Goal: Task Accomplishment & Management: Use online tool/utility

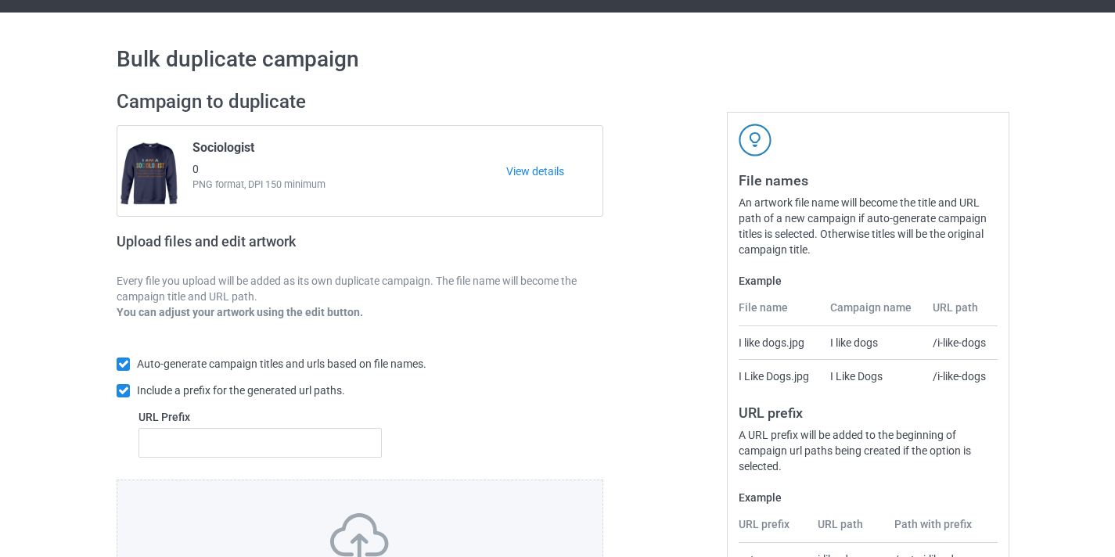
scroll to position [205, 0]
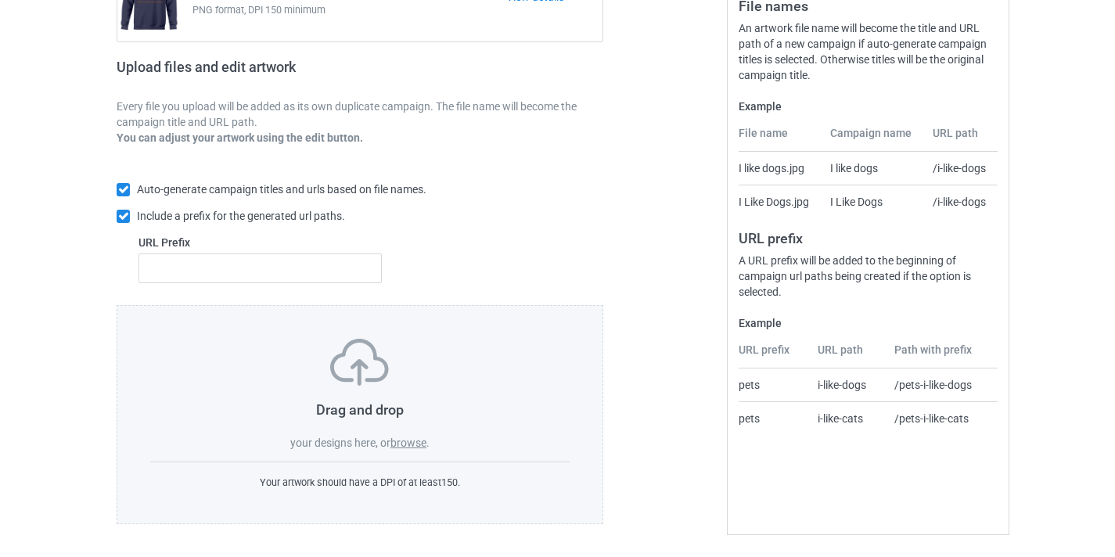
click at [412, 443] on label "browse" at bounding box center [409, 443] width 36 height 13
click at [0, 0] on input "browse" at bounding box center [0, 0] width 0 height 0
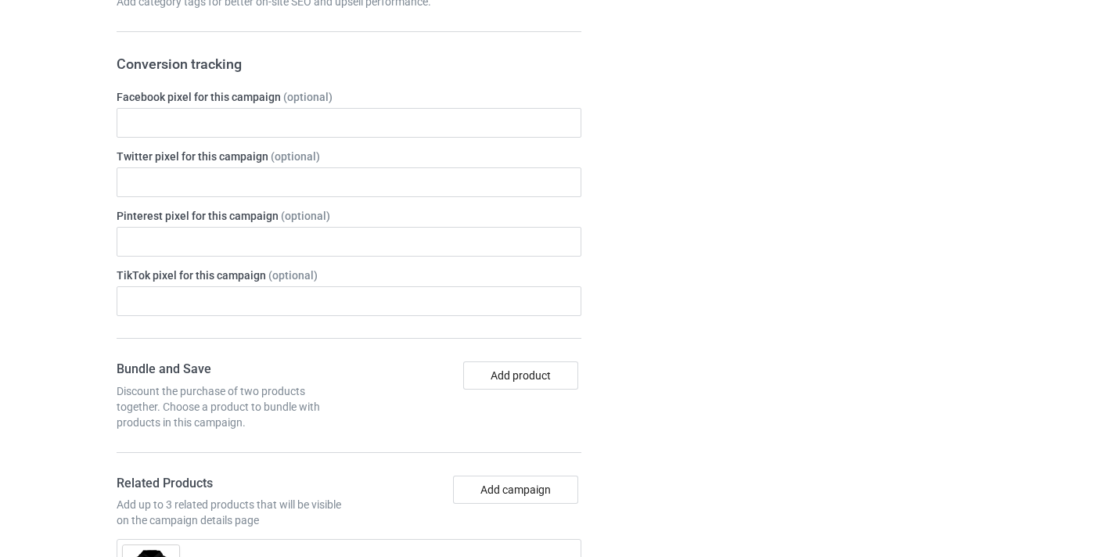
scroll to position [851, 0]
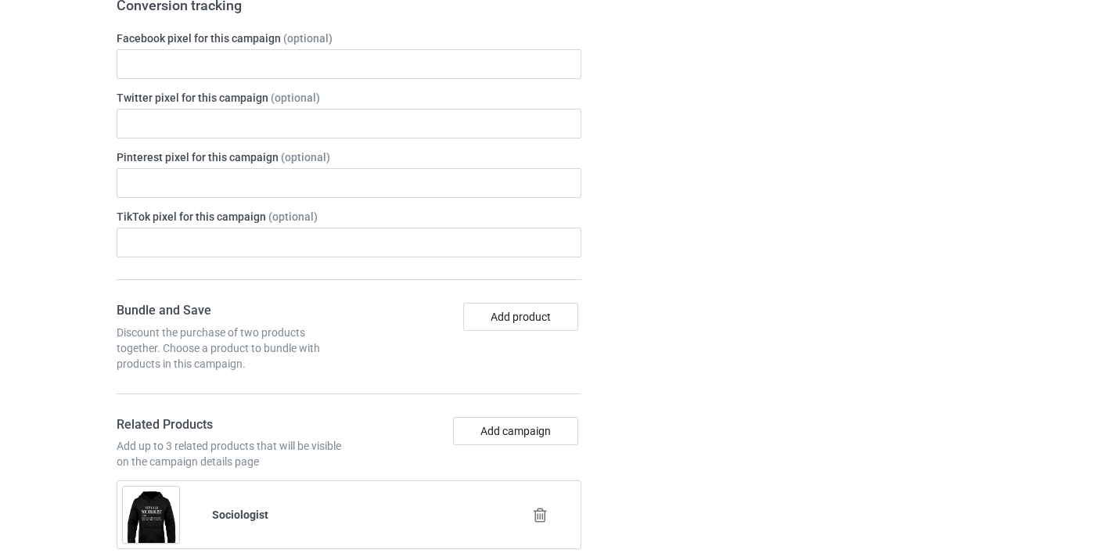
click at [539, 521] on icon at bounding box center [541, 515] width 20 height 16
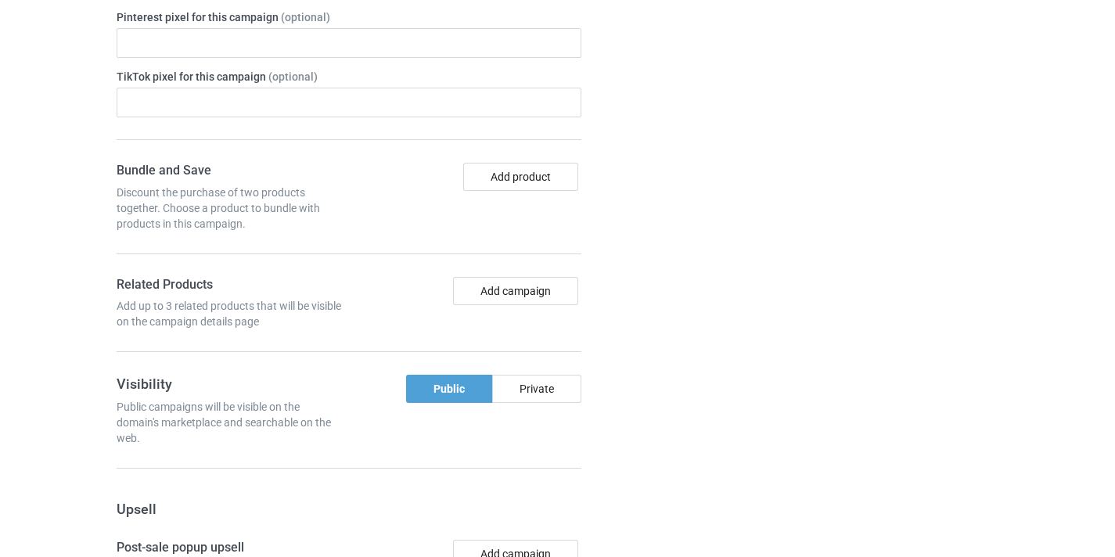
scroll to position [1064, 0]
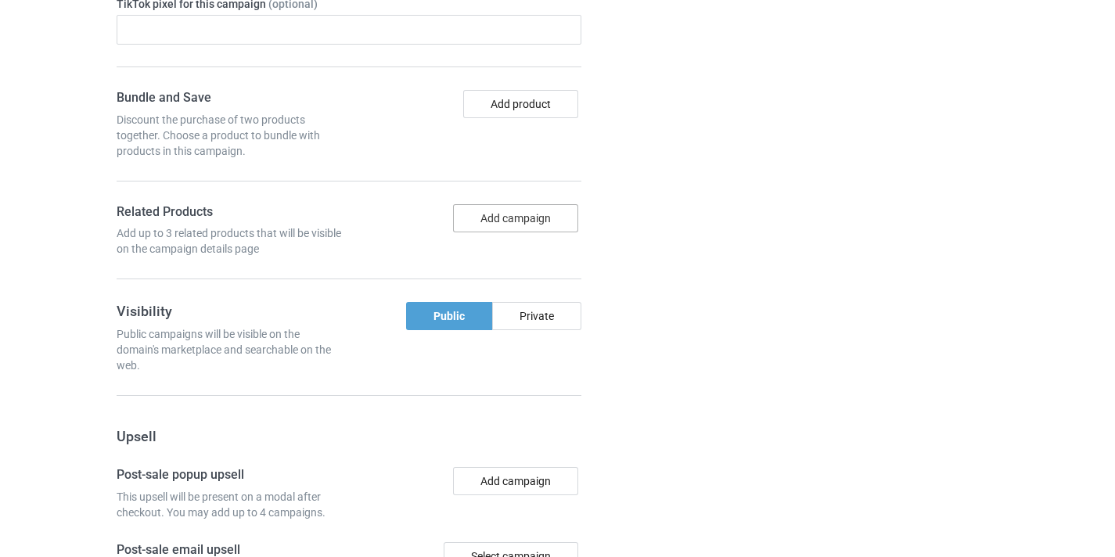
click at [522, 219] on button "Add campaign" at bounding box center [515, 218] width 125 height 28
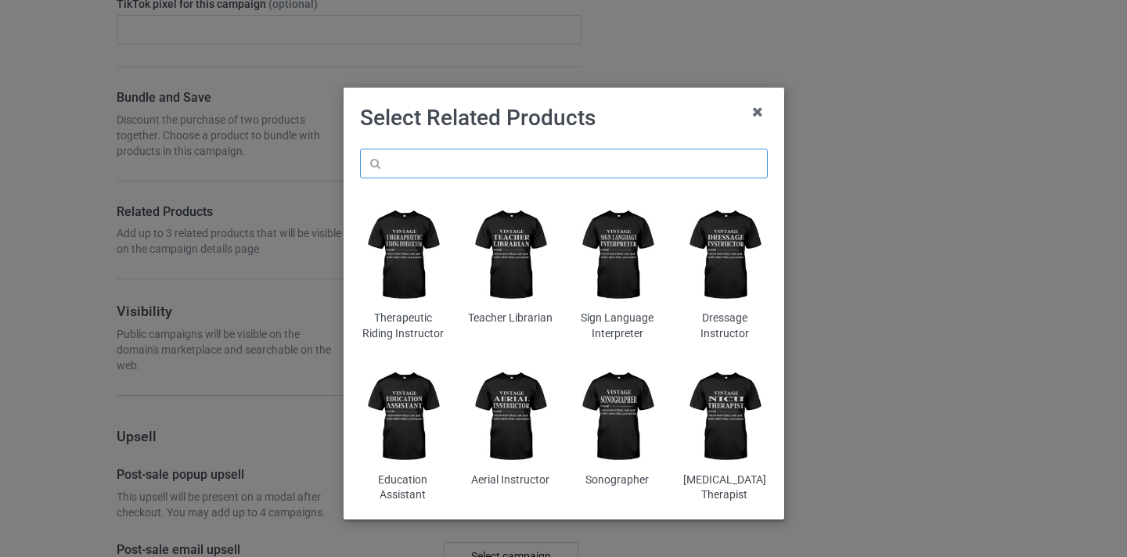
click at [555, 165] on input "text" at bounding box center [564, 164] width 408 height 30
paste input "PMHNP"
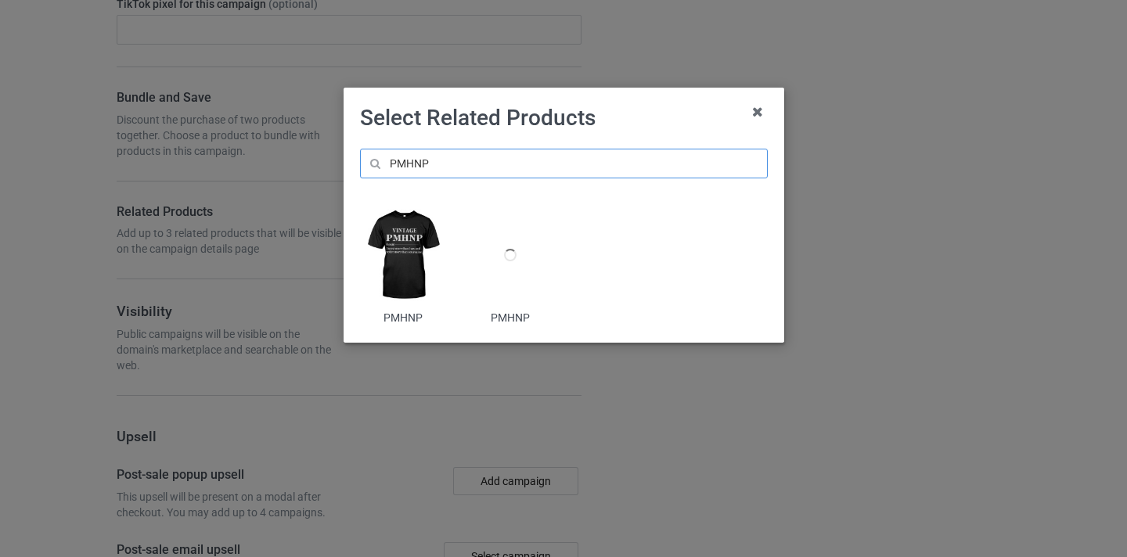
type input "PMHNP"
click at [427, 245] on img at bounding box center [402, 255] width 85 height 106
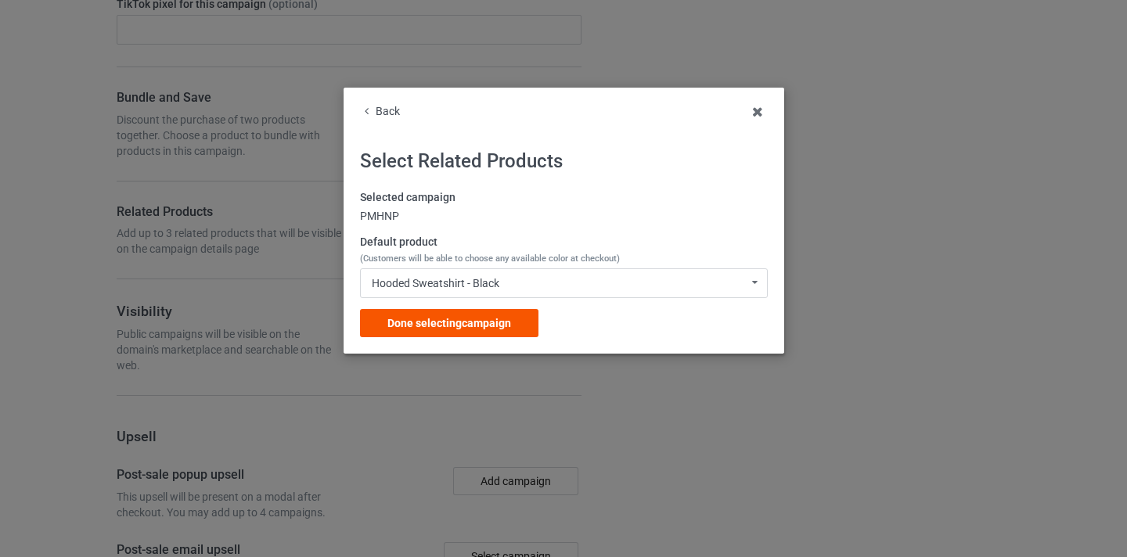
click at [504, 330] on span "Done selecting campaign" at bounding box center [449, 323] width 124 height 13
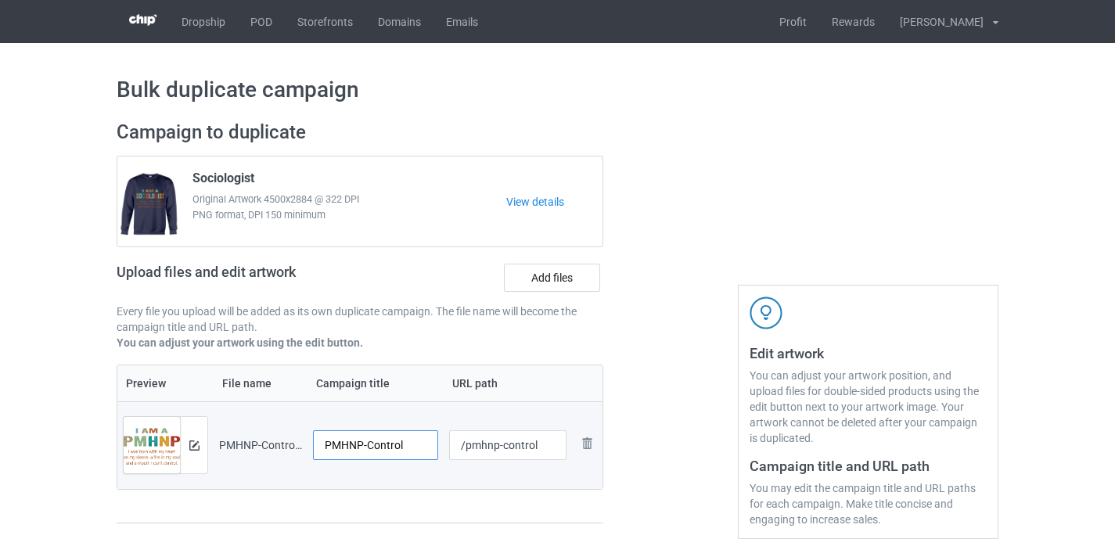
click at [391, 442] on input "PMHNP-Control" at bounding box center [375, 446] width 125 height 30
type input "PMHNP"
click at [517, 443] on input "/pmhnp-control" at bounding box center [508, 446] width 118 height 30
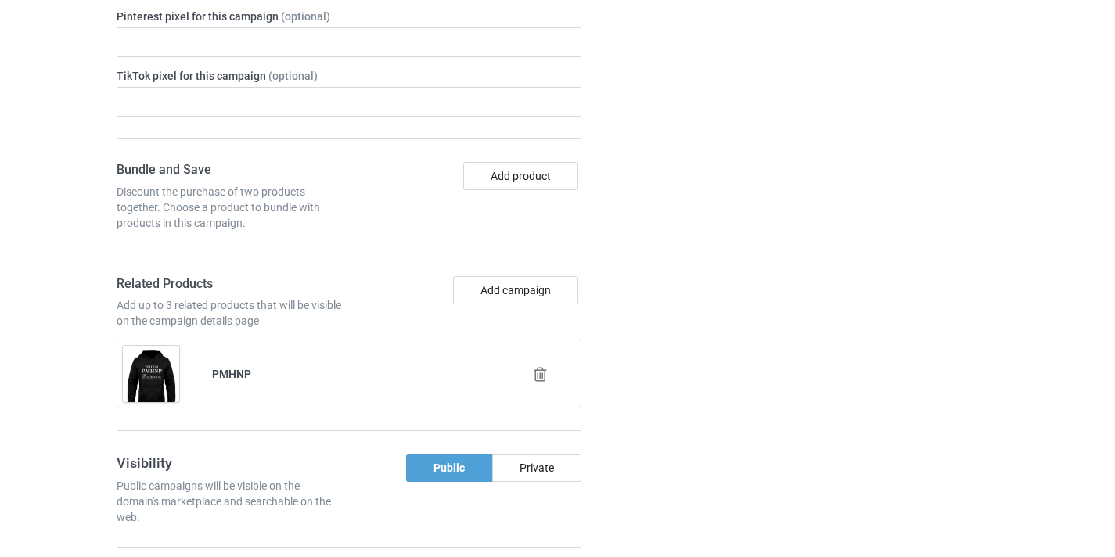
scroll to position [1531, 0]
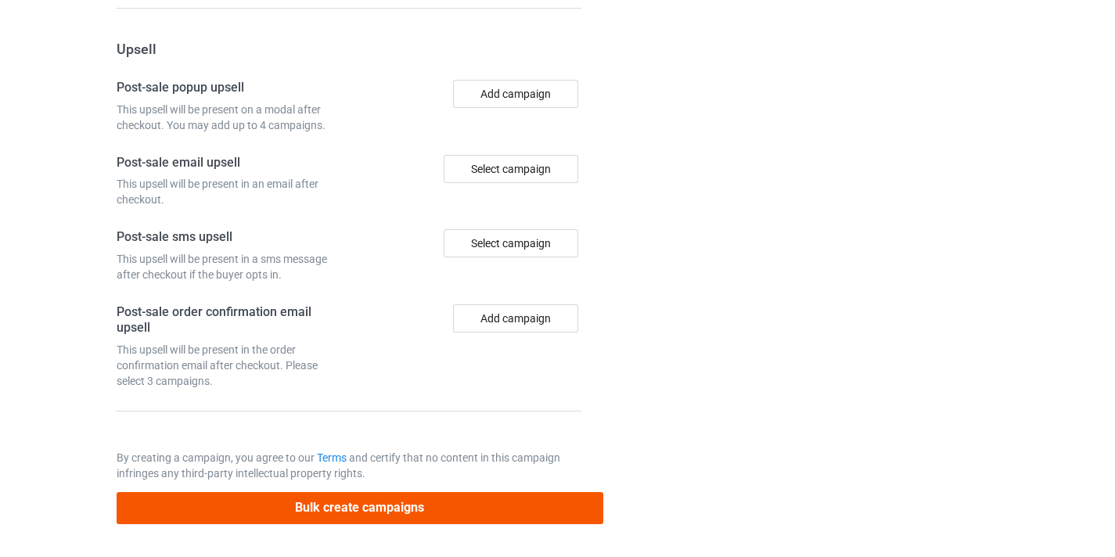
type input "/pmhnp10"
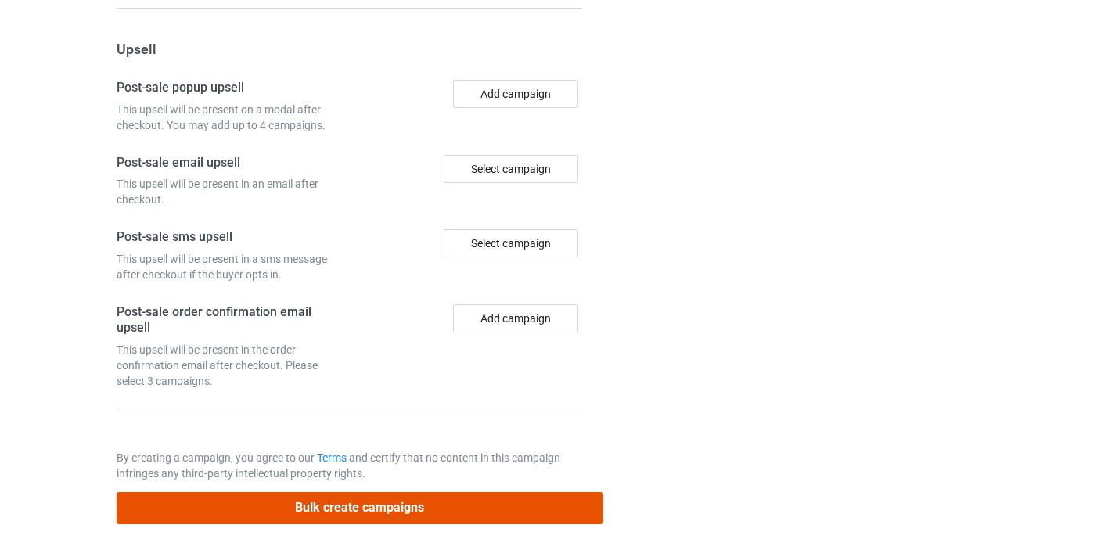
drag, startPoint x: 458, startPoint y: 496, endPoint x: 338, endPoint y: 510, distance: 120.5
click at [458, 497] on button "Bulk create campaigns" at bounding box center [360, 508] width 487 height 32
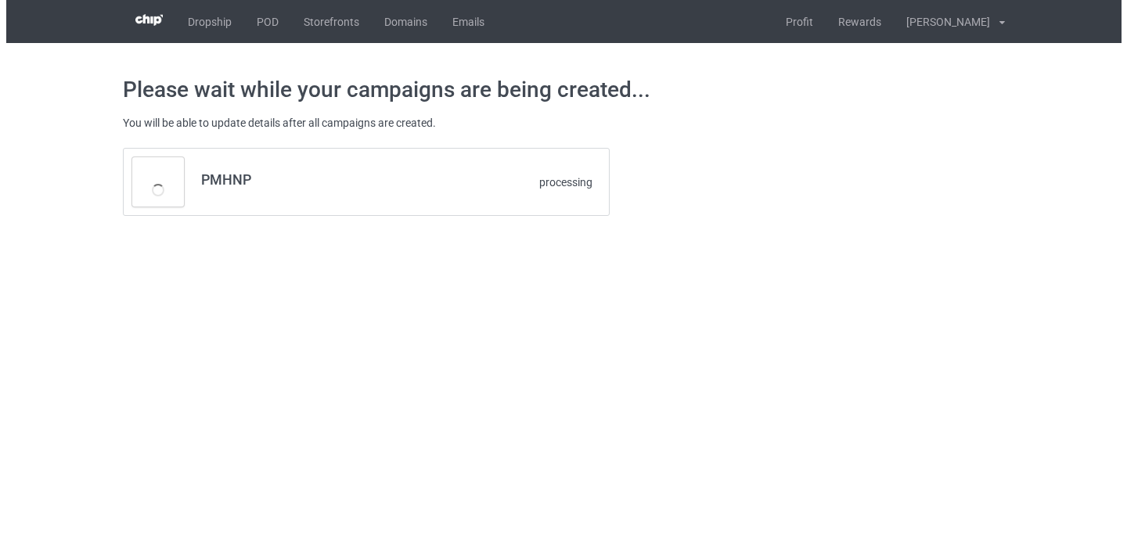
scroll to position [0, 0]
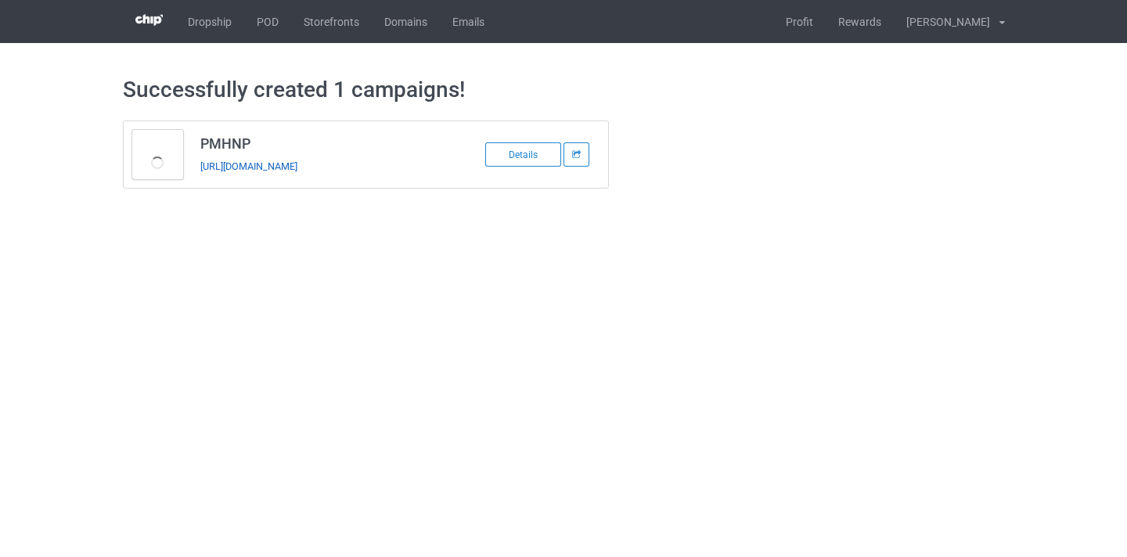
click at [297, 170] on link "https://www.thepure.gift/pmhnp10" at bounding box center [248, 166] width 97 height 12
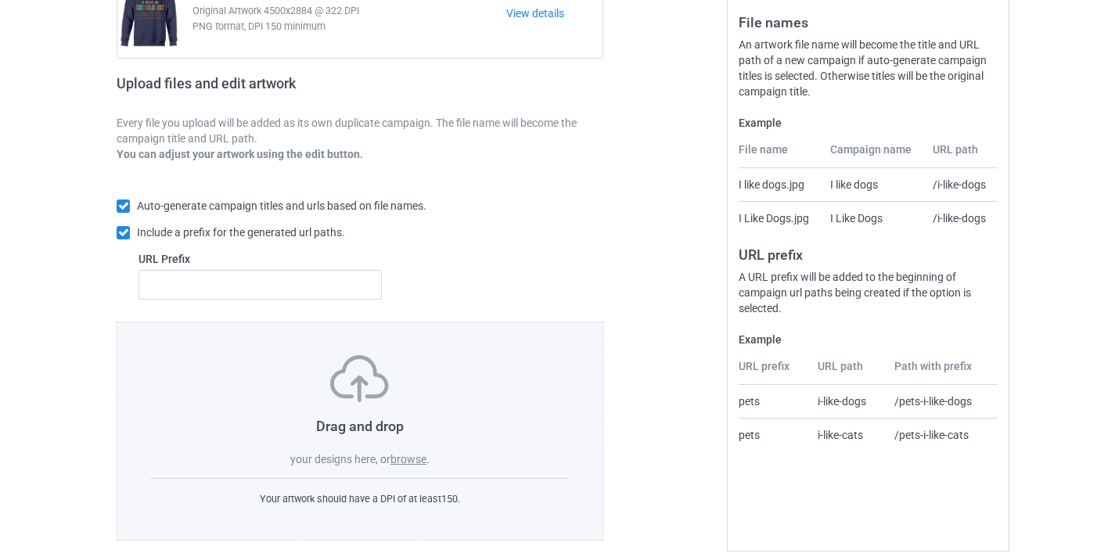
scroll to position [191, 0]
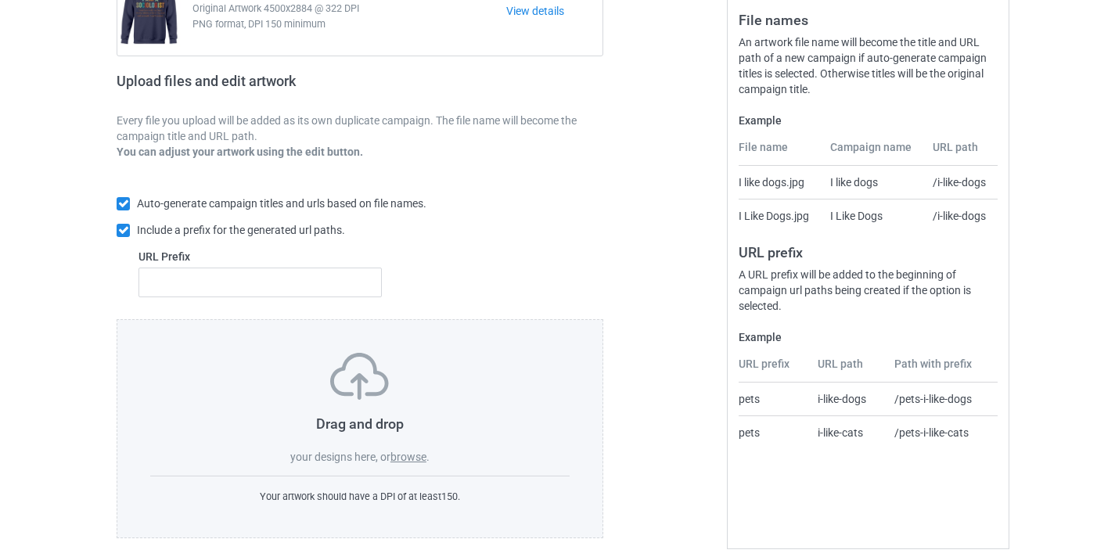
click at [412, 462] on label "browse" at bounding box center [409, 457] width 36 height 13
click at [0, 0] on input "browse" at bounding box center [0, 0] width 0 height 0
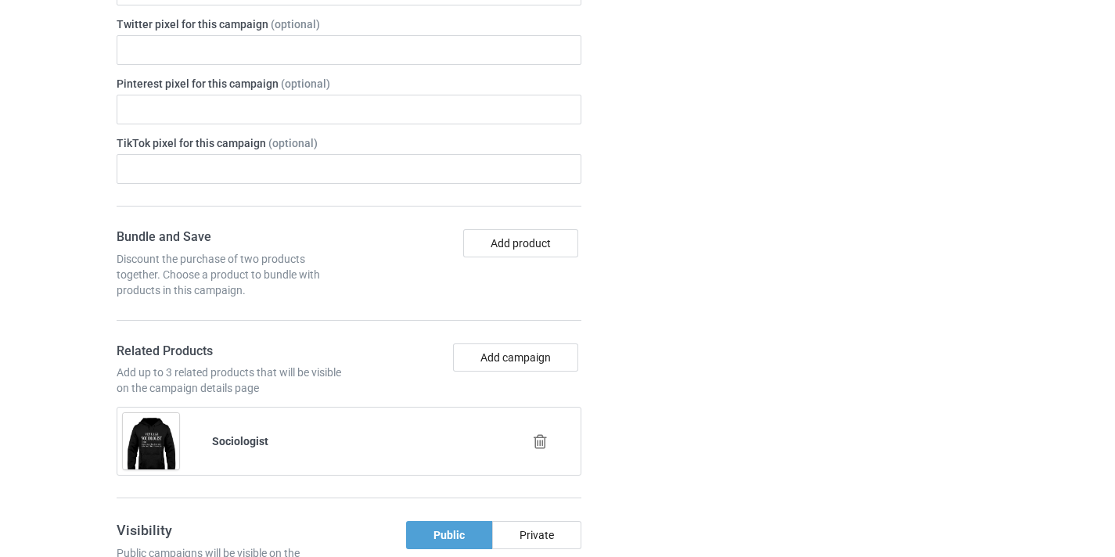
scroll to position [925, 0]
click at [534, 445] on icon at bounding box center [541, 441] width 20 height 16
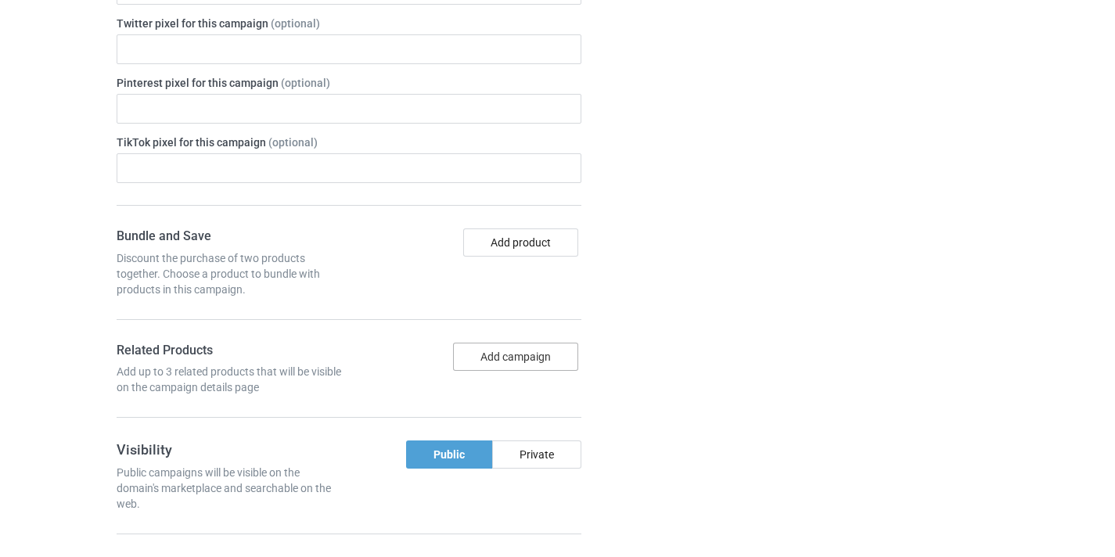
click at [524, 363] on button "Add campaign" at bounding box center [515, 357] width 125 height 28
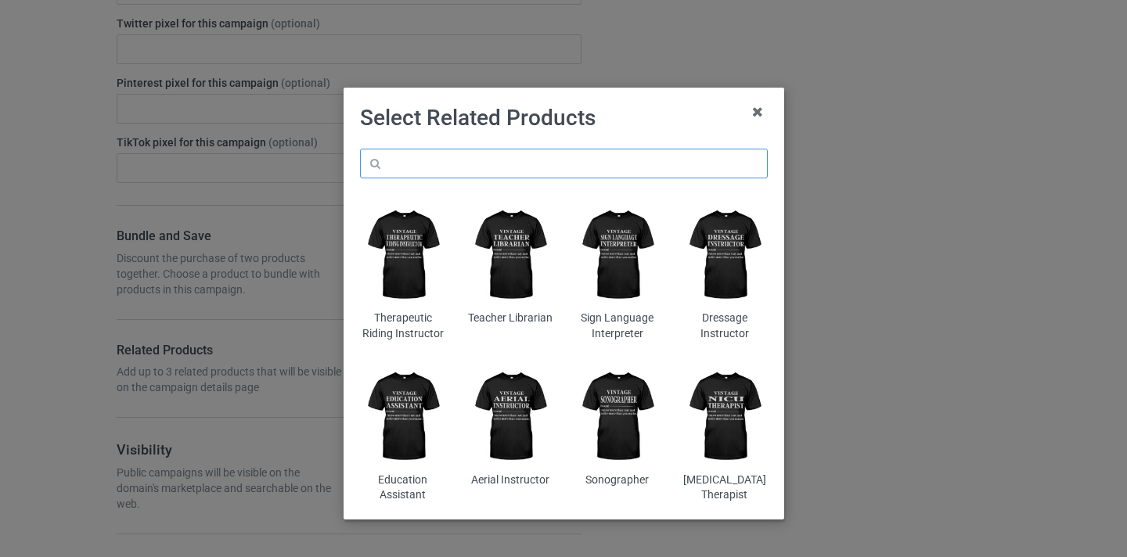
click at [499, 164] on input "text" at bounding box center [564, 164] width 408 height 30
paste input "Nurse"
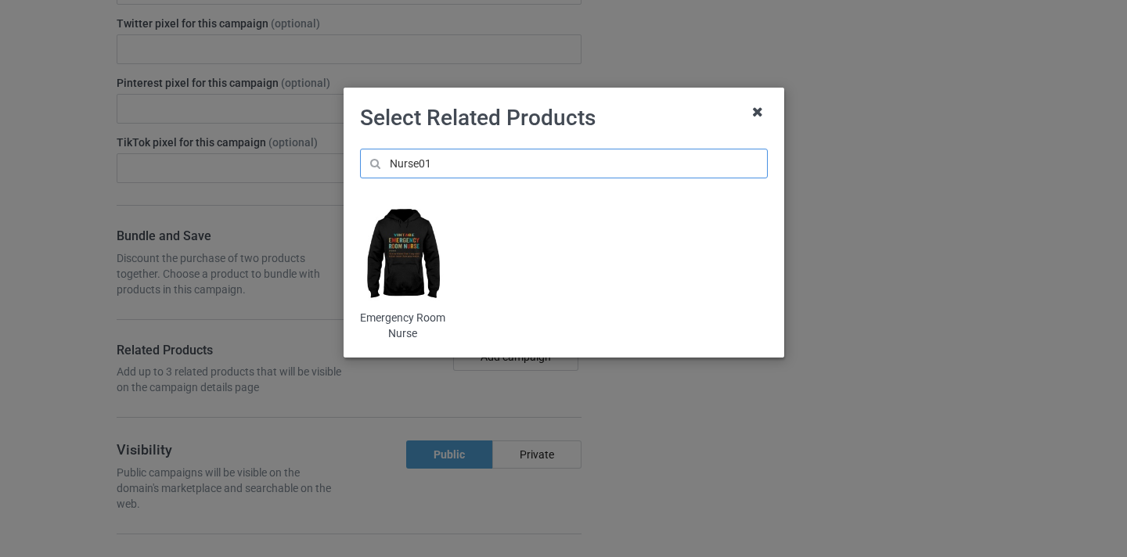
type input "Nurse01"
click at [759, 105] on icon at bounding box center [757, 111] width 25 height 25
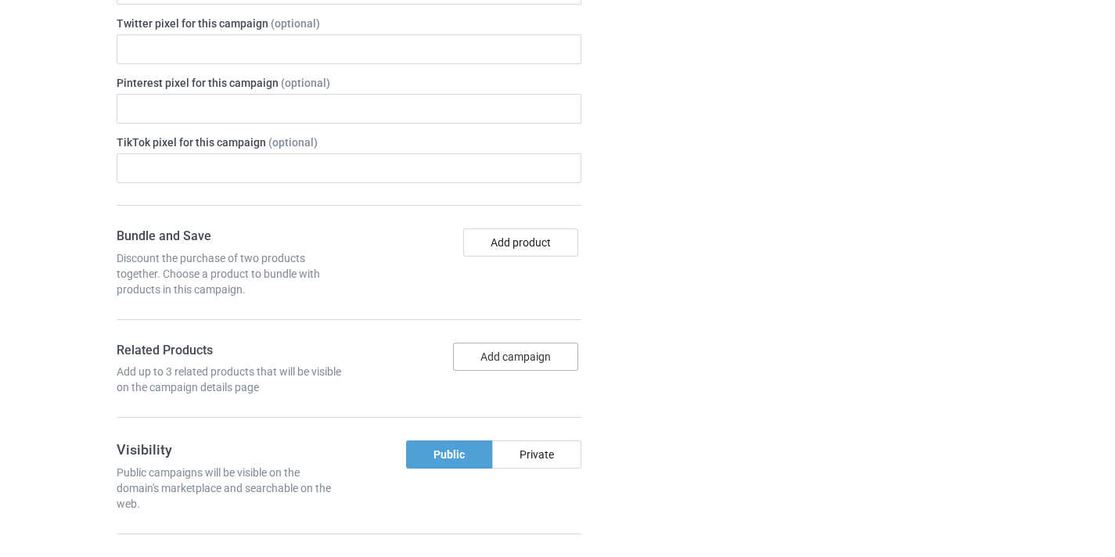
click at [508, 362] on button "Add campaign" at bounding box center [515, 357] width 125 height 28
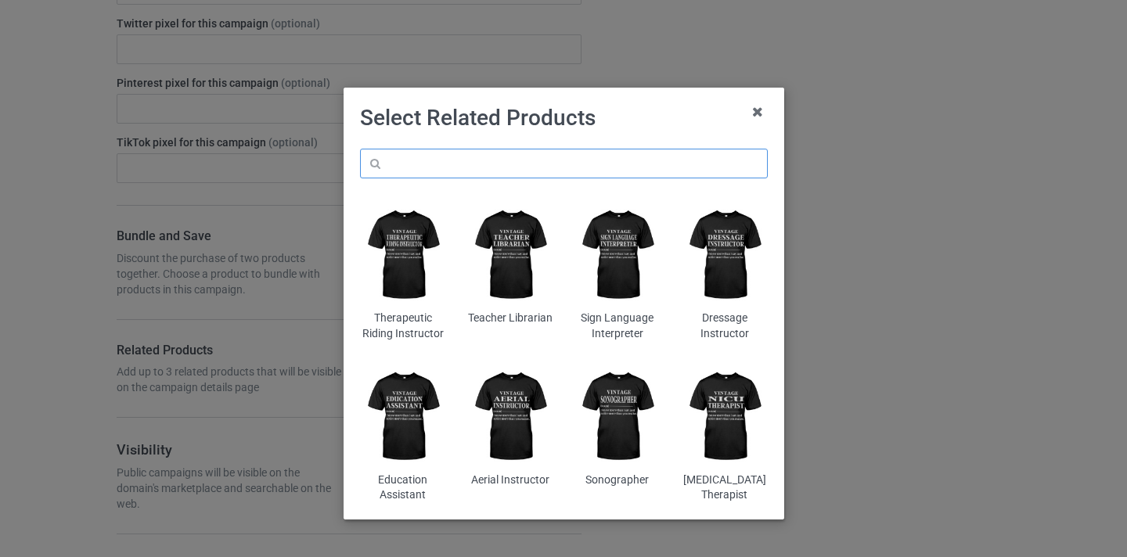
click at [508, 157] on input "text" at bounding box center [564, 164] width 408 height 30
paste input "Nurse"
type input "Nurse8"
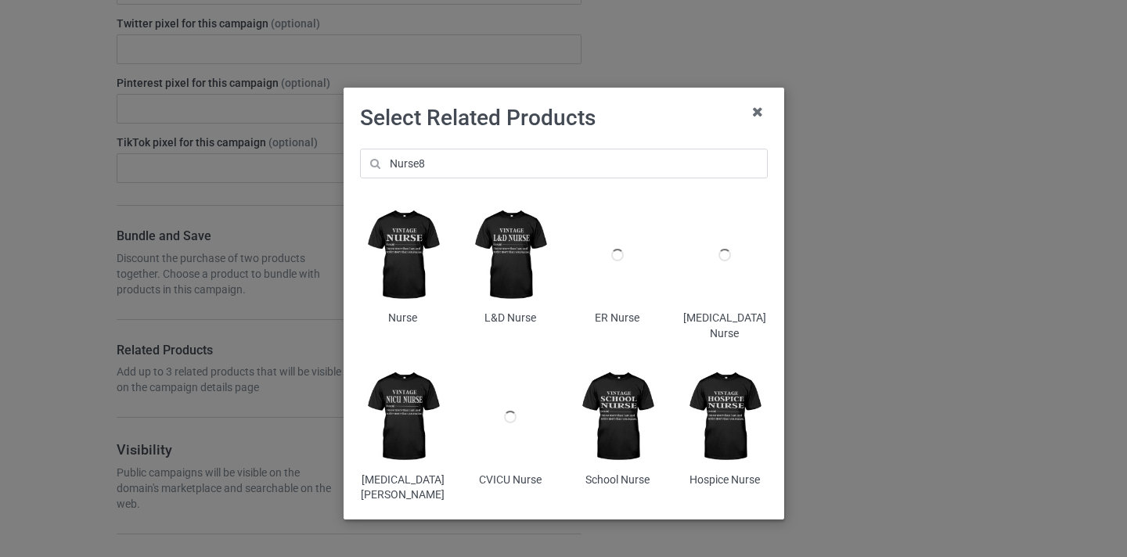
click at [434, 244] on img at bounding box center [402, 255] width 85 height 106
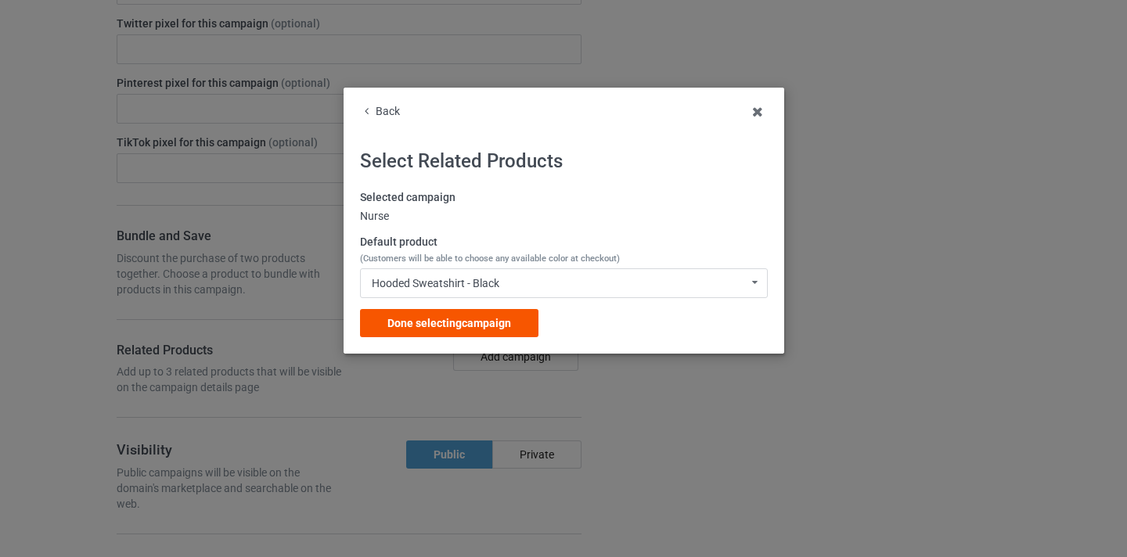
click at [495, 316] on div "Done selecting campaign" at bounding box center [449, 323] width 178 height 28
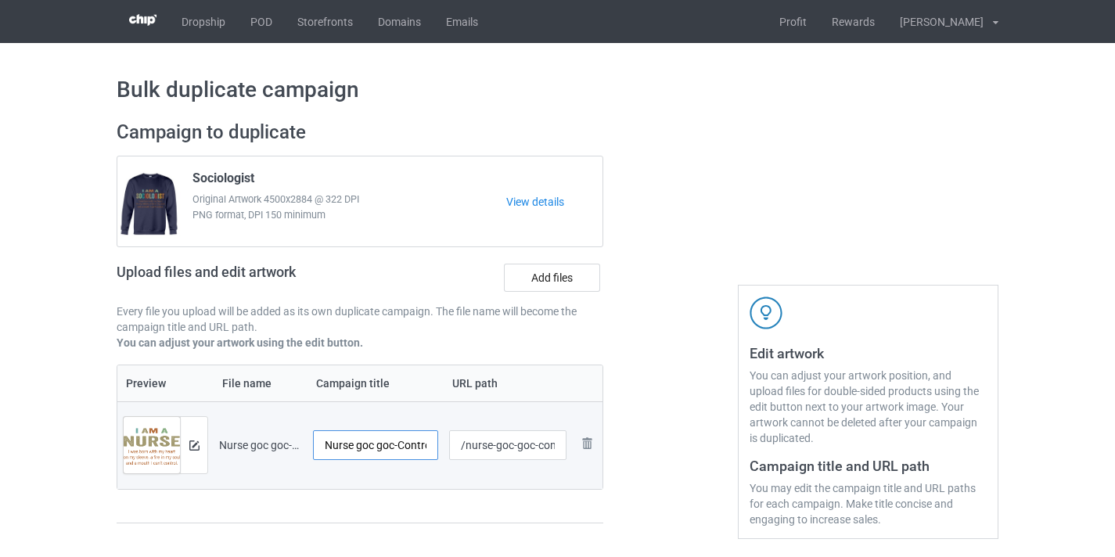
click at [359, 442] on input "Nurse goc goc-Control" at bounding box center [375, 446] width 125 height 30
drag, startPoint x: 359, startPoint y: 442, endPoint x: 507, endPoint y: 467, distance: 150.0
click at [509, 470] on tr "Preview and edit artwork Nurse goc goc-Control.png Nurse goc goc-Control /nurse…" at bounding box center [359, 446] width 485 height 88
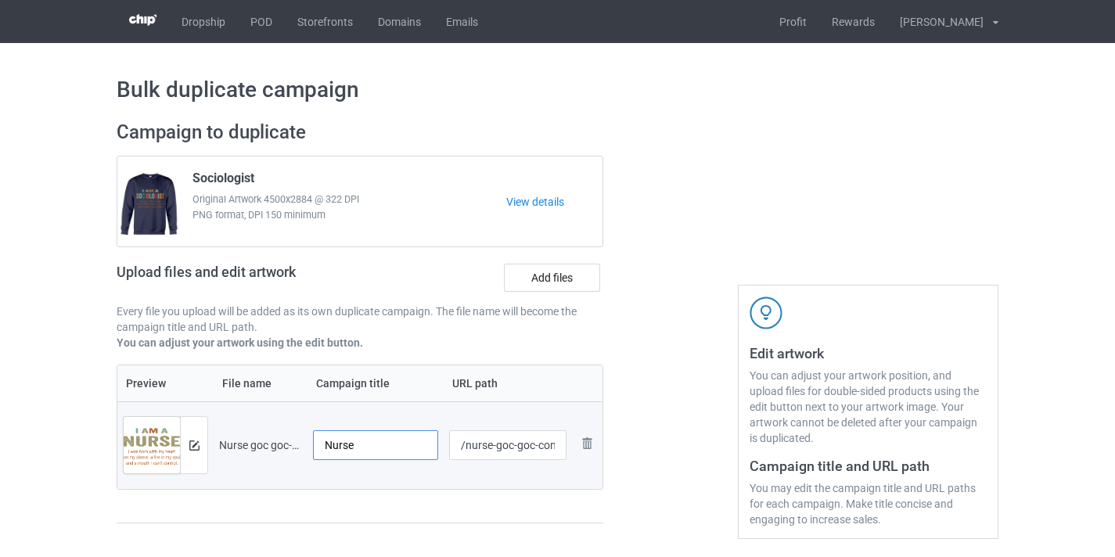
type input "Nurse"
click at [497, 445] on input "/nurse-goc-goc-control" at bounding box center [508, 446] width 118 height 30
drag, startPoint x: 497, startPoint y: 445, endPoint x: 639, endPoint y: 452, distance: 141.9
click at [639, 452] on div "Campaign to duplicate Sociologist Original Artwork 4500x2884 @ 322 DPI PNG form…" at bounding box center [558, 330] width 904 height 441
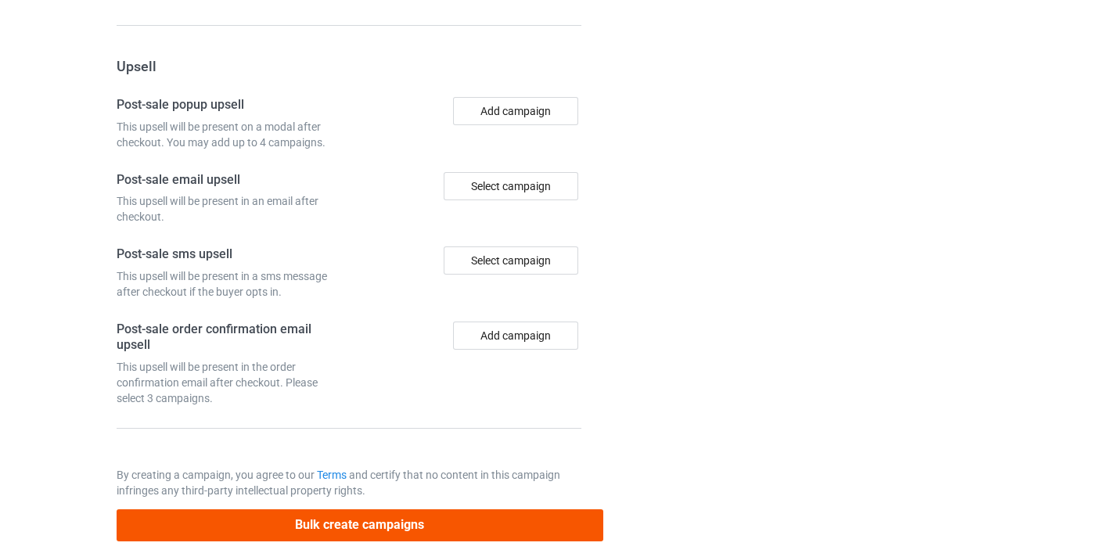
scroll to position [1531, 0]
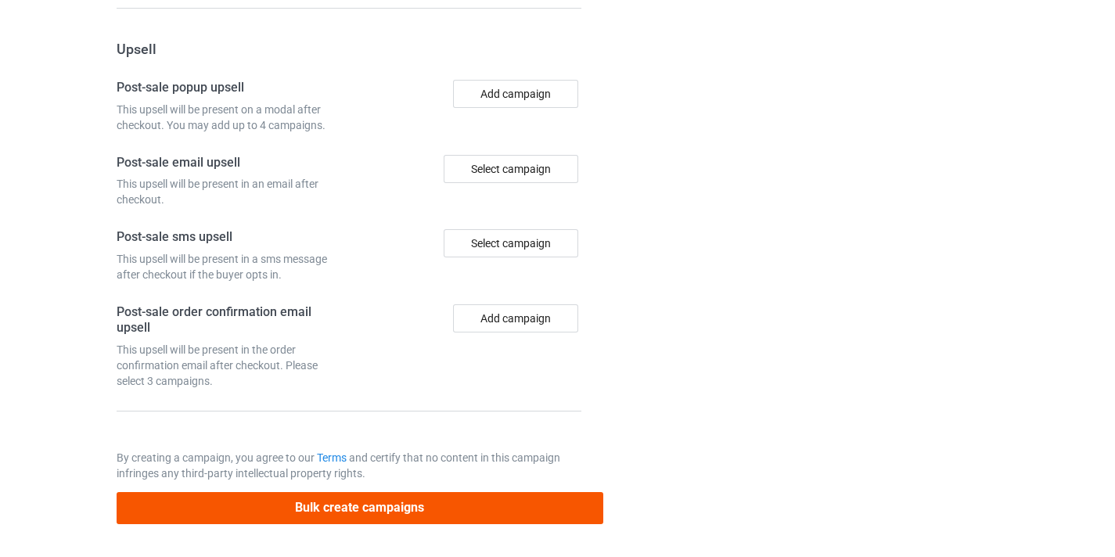
type input "/nurse10"
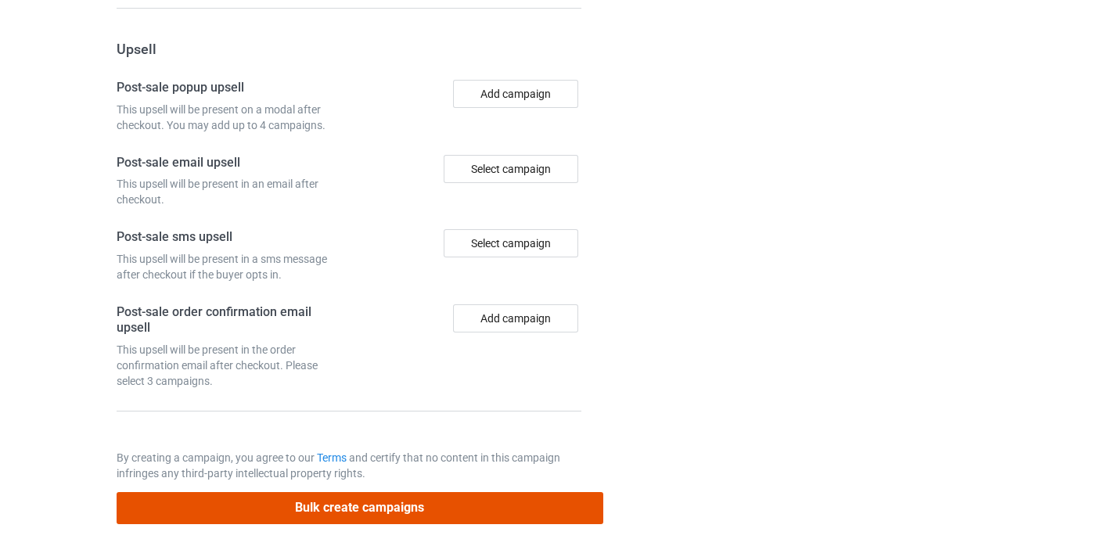
click at [477, 510] on button "Bulk create campaigns" at bounding box center [360, 508] width 487 height 32
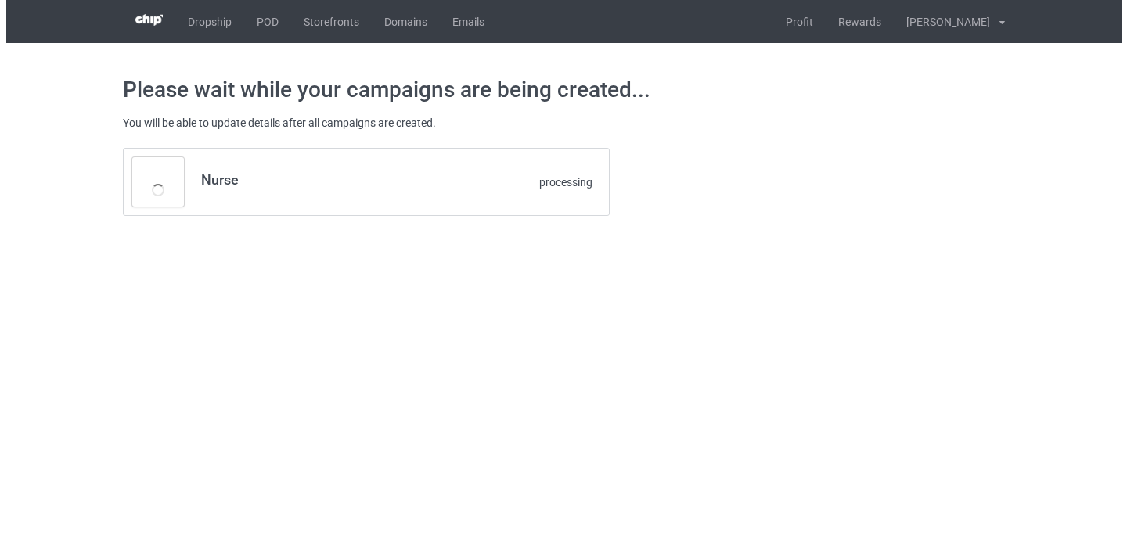
scroll to position [0, 0]
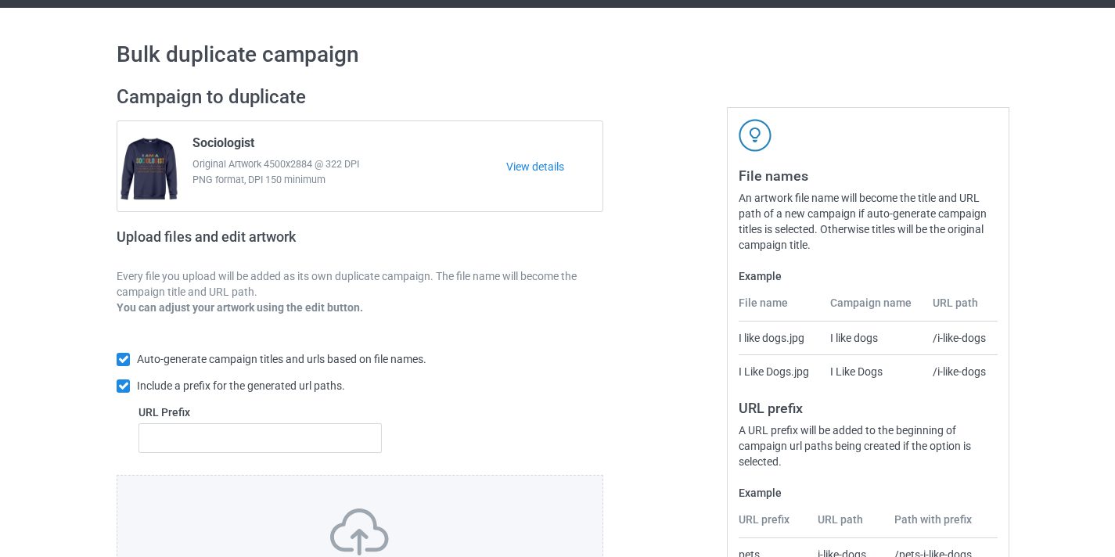
scroll to position [205, 0]
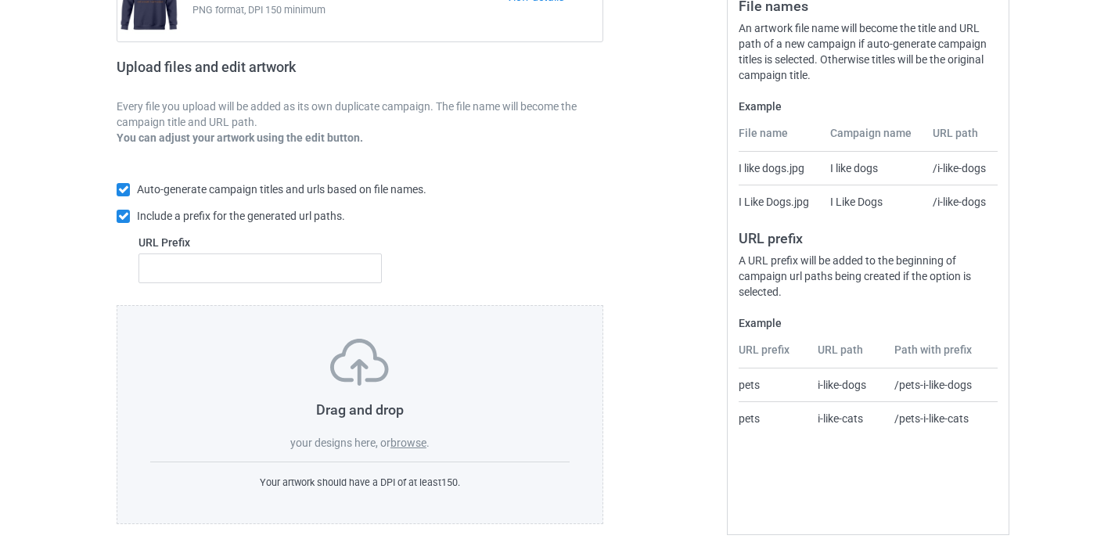
click at [410, 441] on label "browse" at bounding box center [409, 443] width 36 height 13
click at [0, 0] on input "browse" at bounding box center [0, 0] width 0 height 0
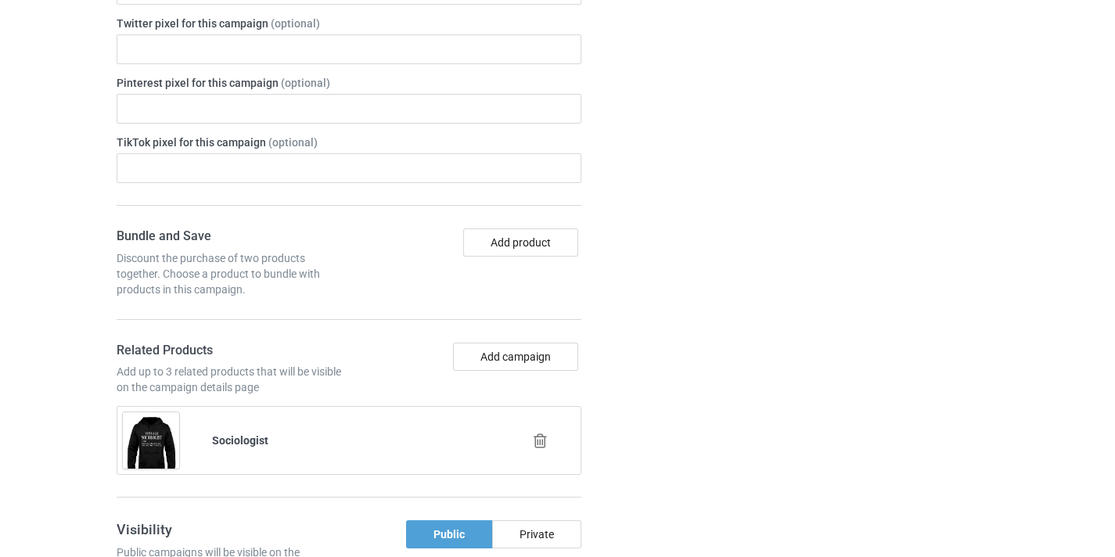
scroll to position [1098, 0]
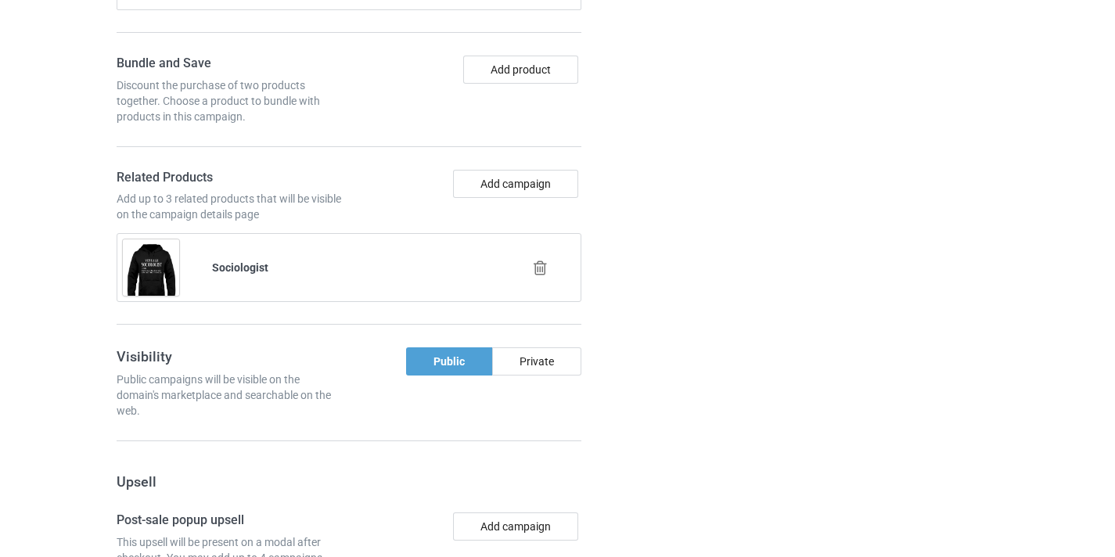
click at [544, 274] on icon at bounding box center [541, 268] width 20 height 16
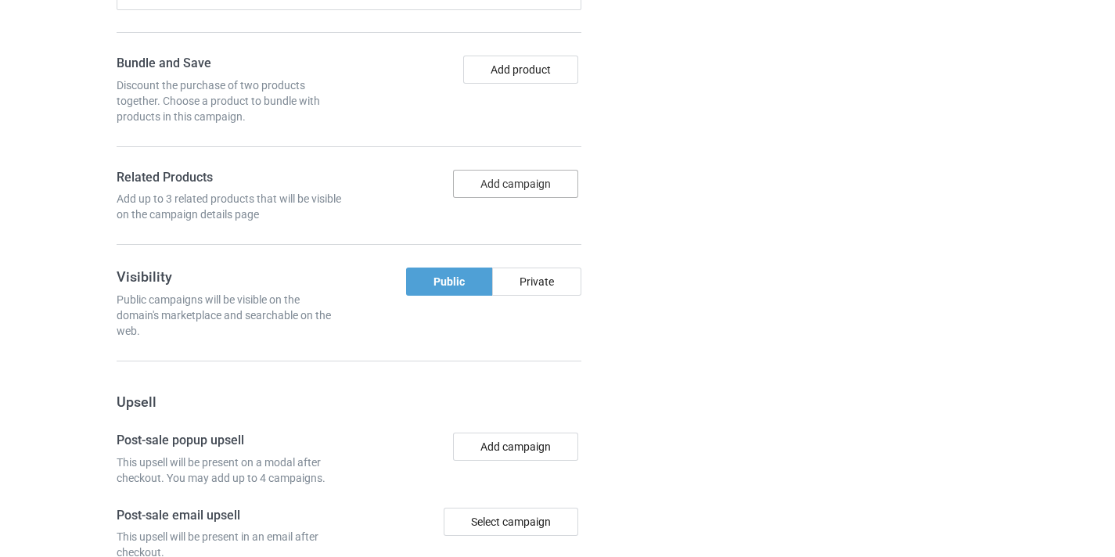
click at [534, 196] on button "Add campaign" at bounding box center [515, 184] width 125 height 28
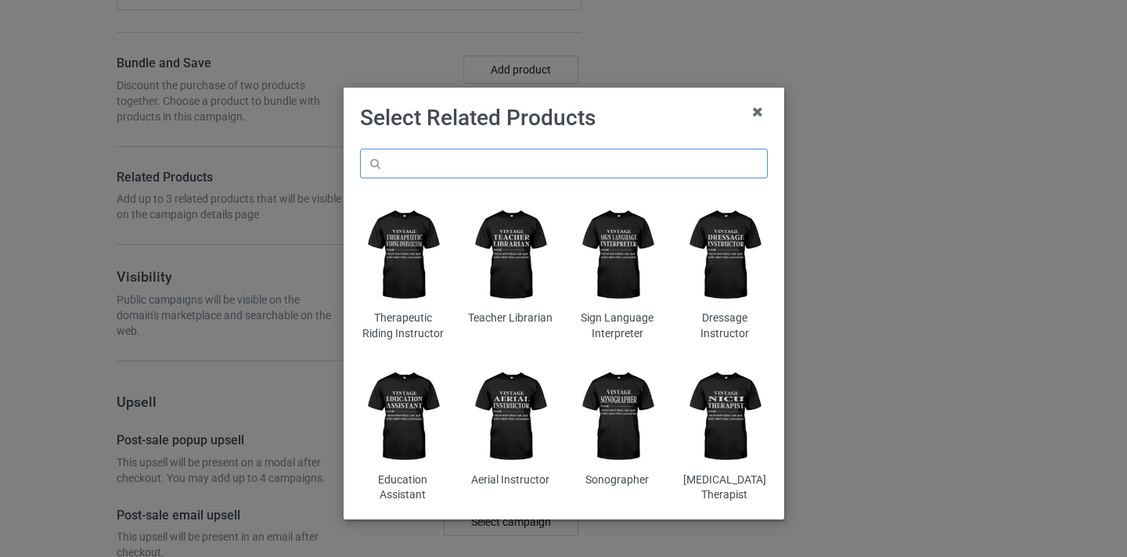
click at [528, 172] on input "text" at bounding box center [564, 164] width 408 height 30
type input "nurse8"
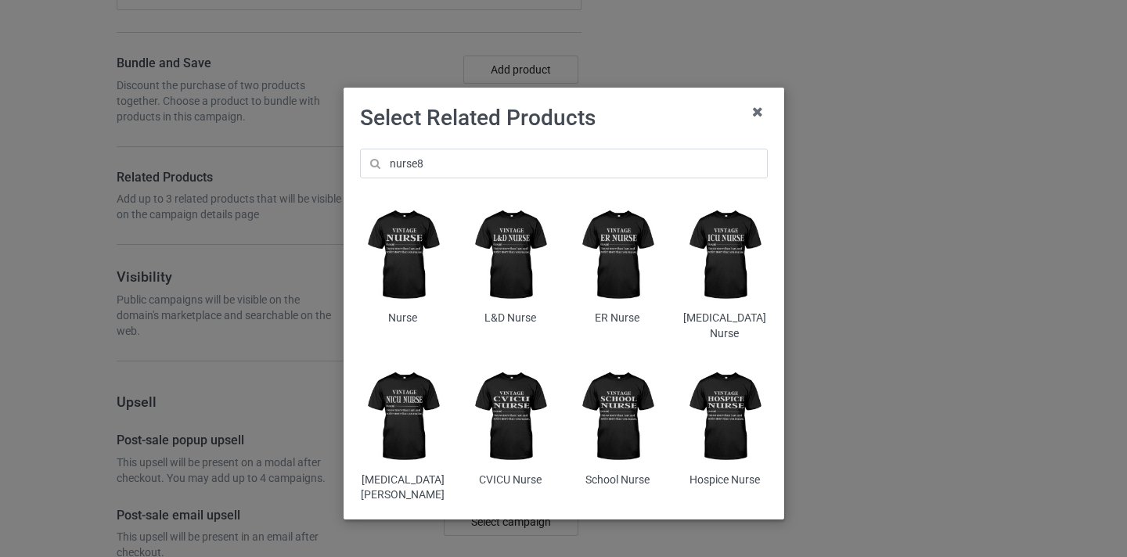
click at [422, 247] on img at bounding box center [402, 255] width 85 height 106
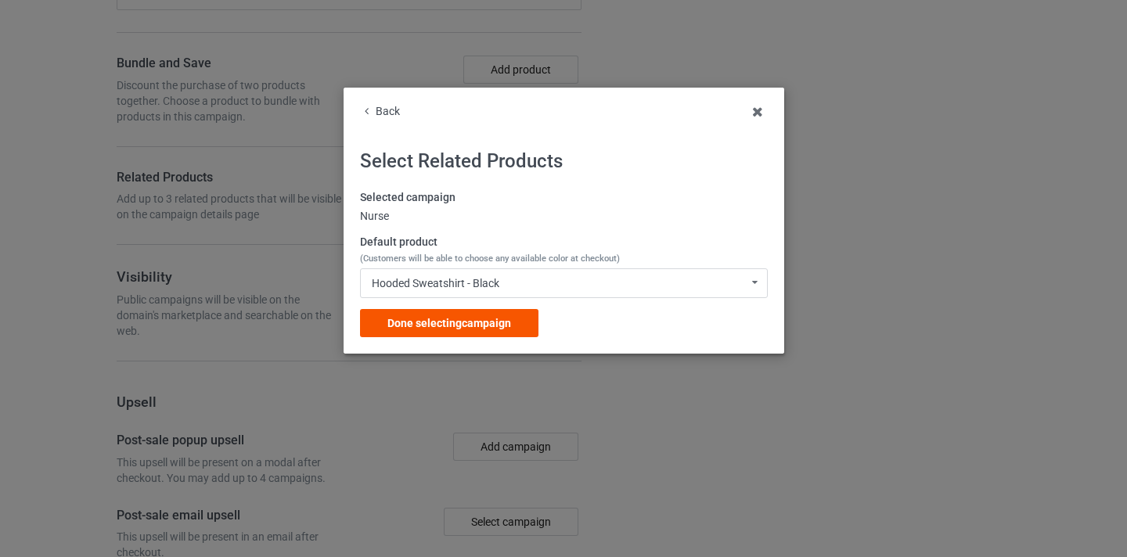
click at [466, 327] on span "Done selecting campaign" at bounding box center [449, 323] width 124 height 13
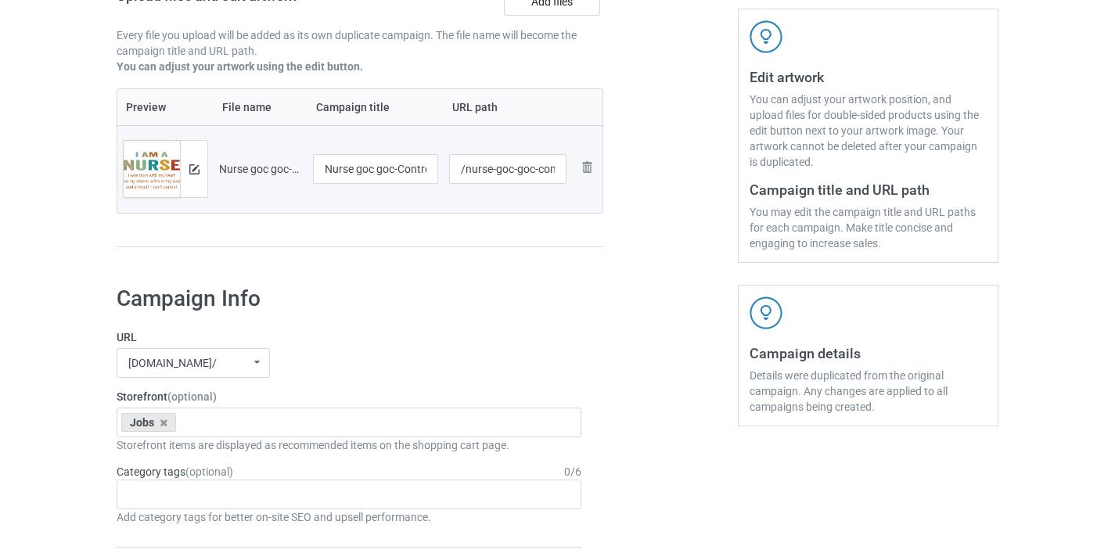
scroll to position [60, 0]
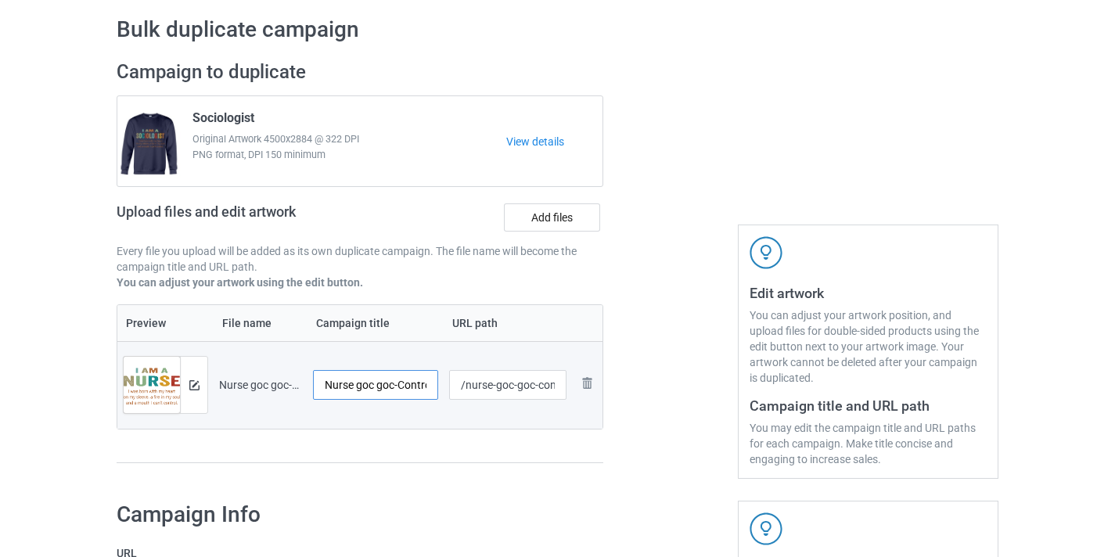
click at [409, 388] on input "Nurse goc goc-Control" at bounding box center [375, 385] width 125 height 30
click at [357, 383] on input "Nurse goc goc-Control" at bounding box center [375, 385] width 125 height 30
drag, startPoint x: 357, startPoint y: 383, endPoint x: 459, endPoint y: 394, distance: 102.3
click at [459, 394] on tr "Preview and edit artwork Nurse goc goc-Control.png Nurse goc goc-Control /nurse…" at bounding box center [359, 385] width 485 height 88
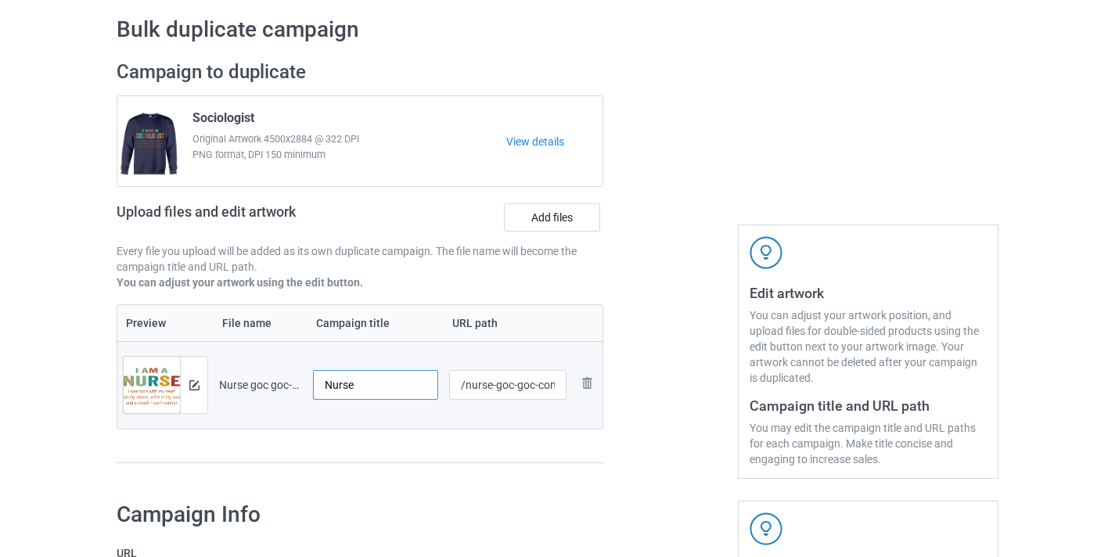
scroll to position [0, 0]
type input "Nurse"
click at [499, 386] on input "/nurse-goc-goc-control" at bounding box center [508, 385] width 118 height 30
drag, startPoint x: 499, startPoint y: 386, endPoint x: 603, endPoint y: 394, distance: 103.6
click at [603, 394] on div "Campaign to duplicate Sociologist Original Artwork 4500x2884 @ 322 DPI PNG form…" at bounding box center [360, 269] width 509 height 441
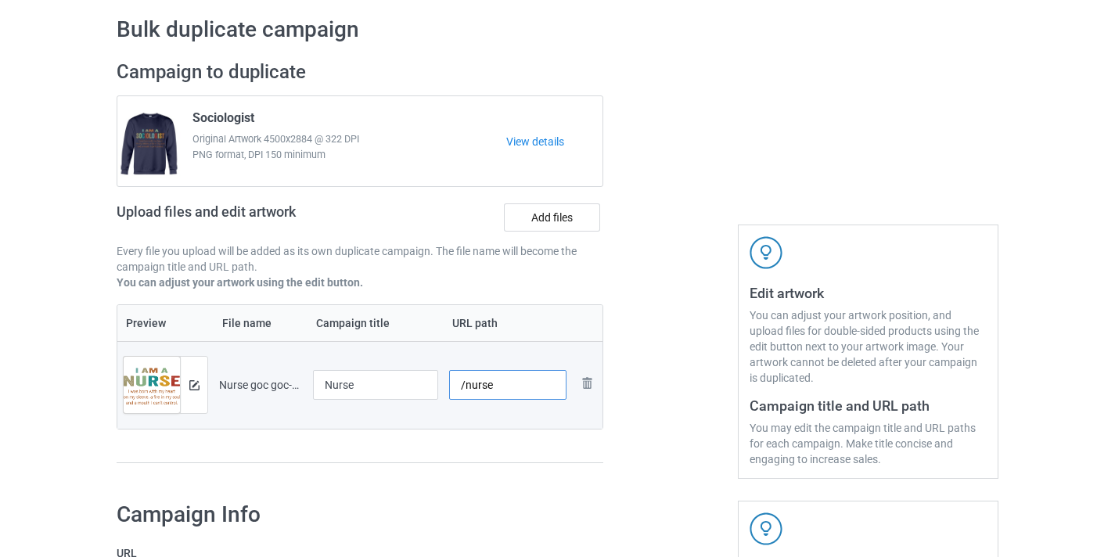
click at [464, 387] on input "/nurse" at bounding box center [508, 385] width 118 height 30
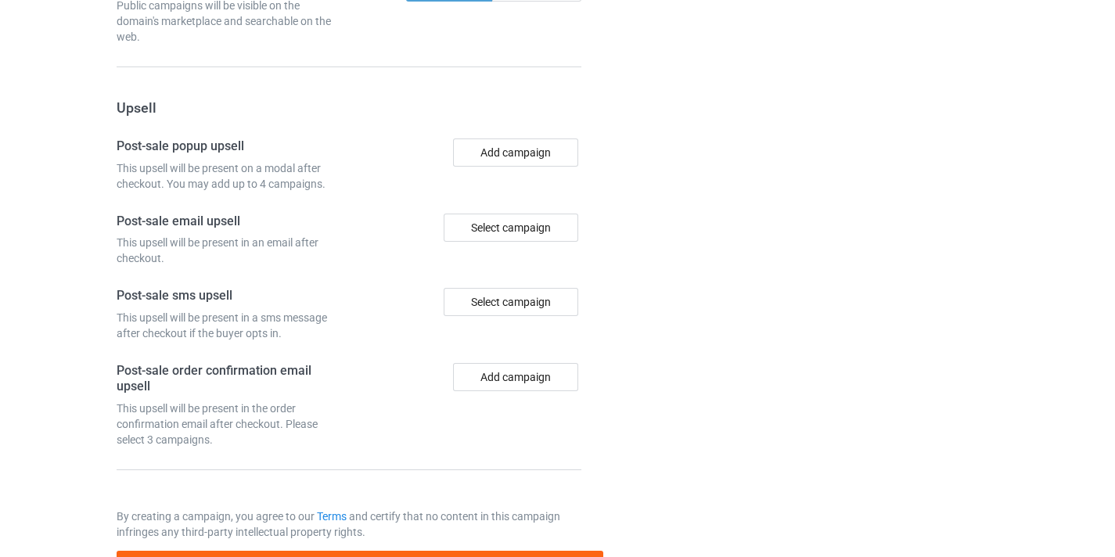
scroll to position [1531, 0]
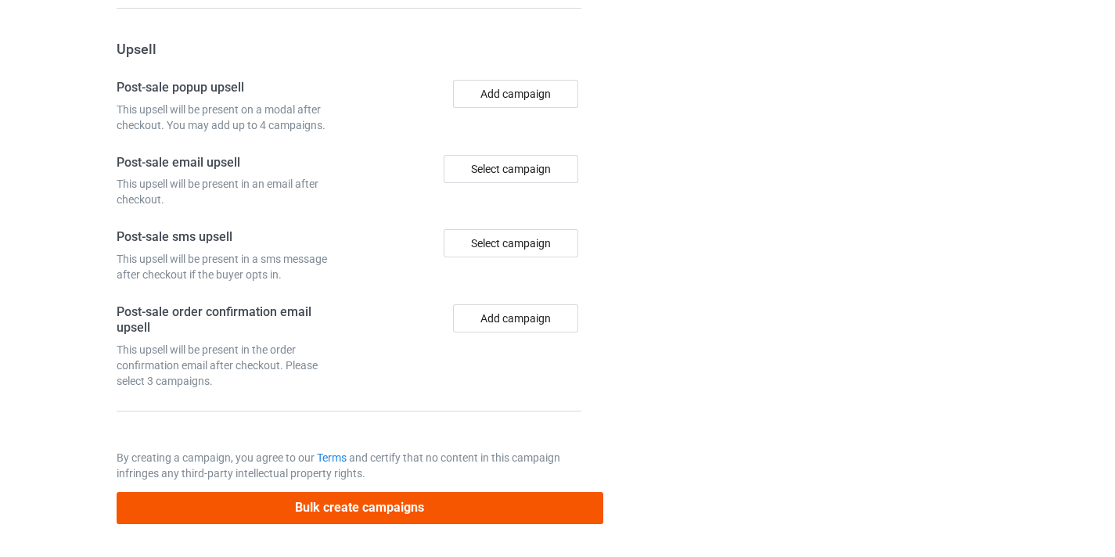
type input "/10nurse"
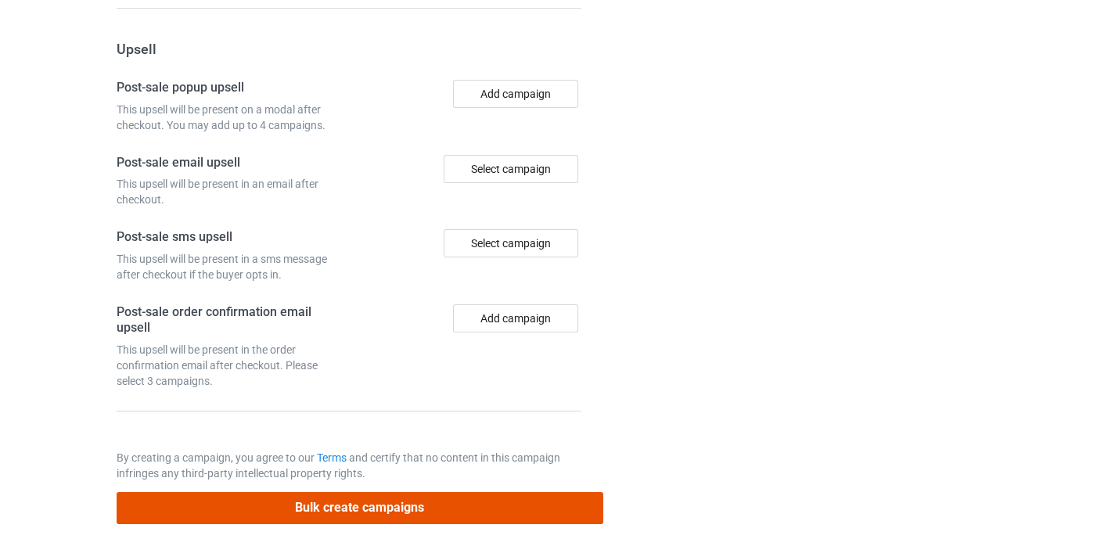
click at [442, 510] on button "Bulk create campaigns" at bounding box center [360, 508] width 487 height 32
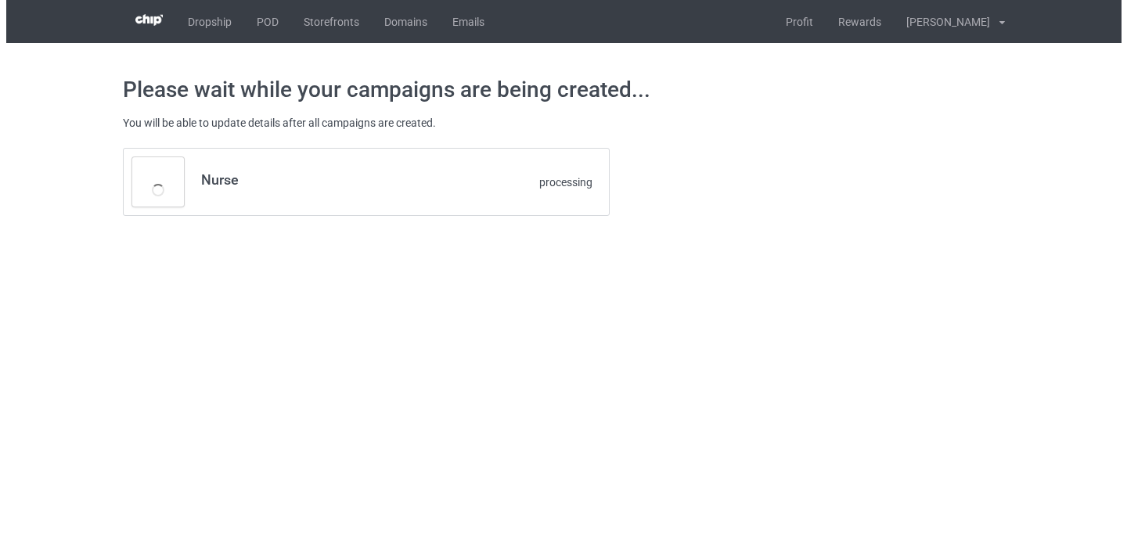
scroll to position [0, 0]
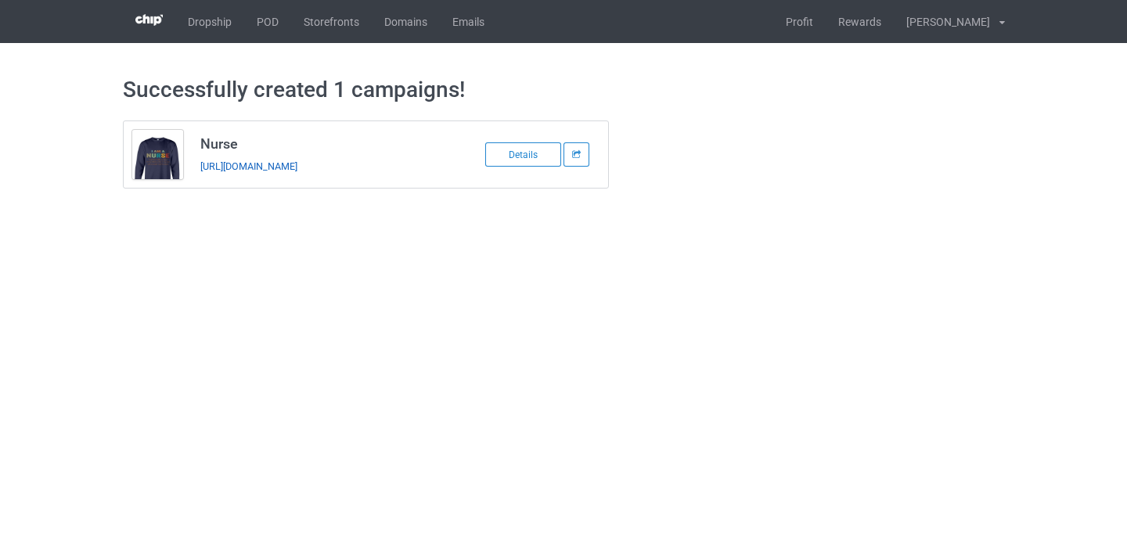
click at [265, 171] on link "https://www.thepure.gift/10nurse" at bounding box center [248, 166] width 97 height 12
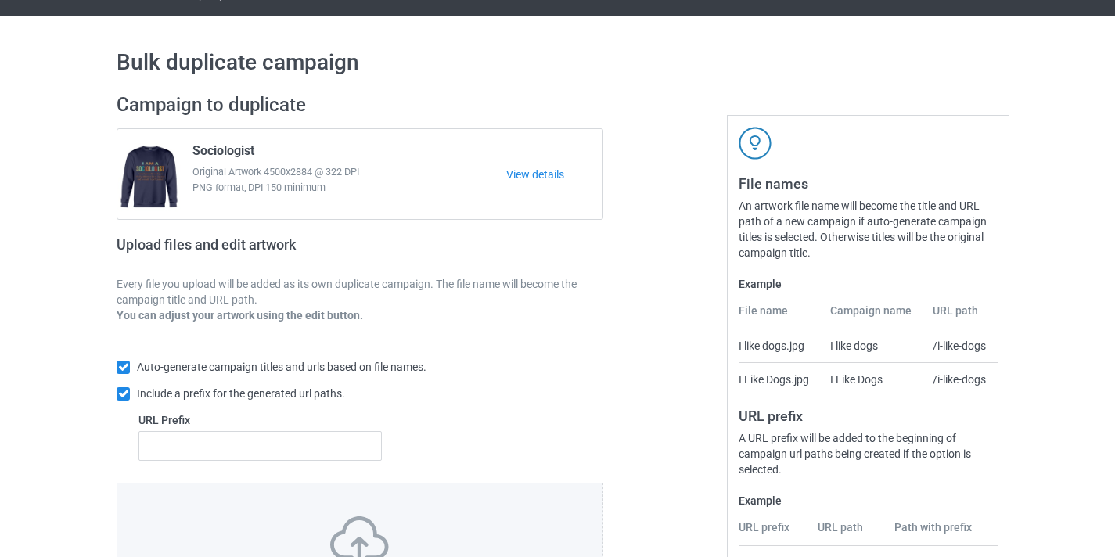
scroll to position [205, 0]
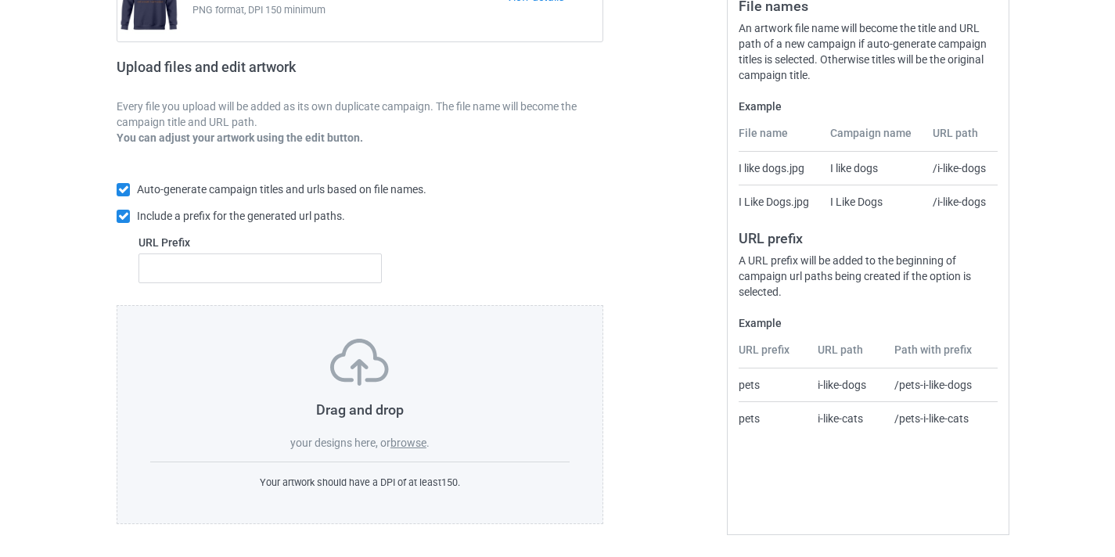
click at [408, 440] on label "browse" at bounding box center [409, 443] width 36 height 13
click at [0, 0] on input "browse" at bounding box center [0, 0] width 0 height 0
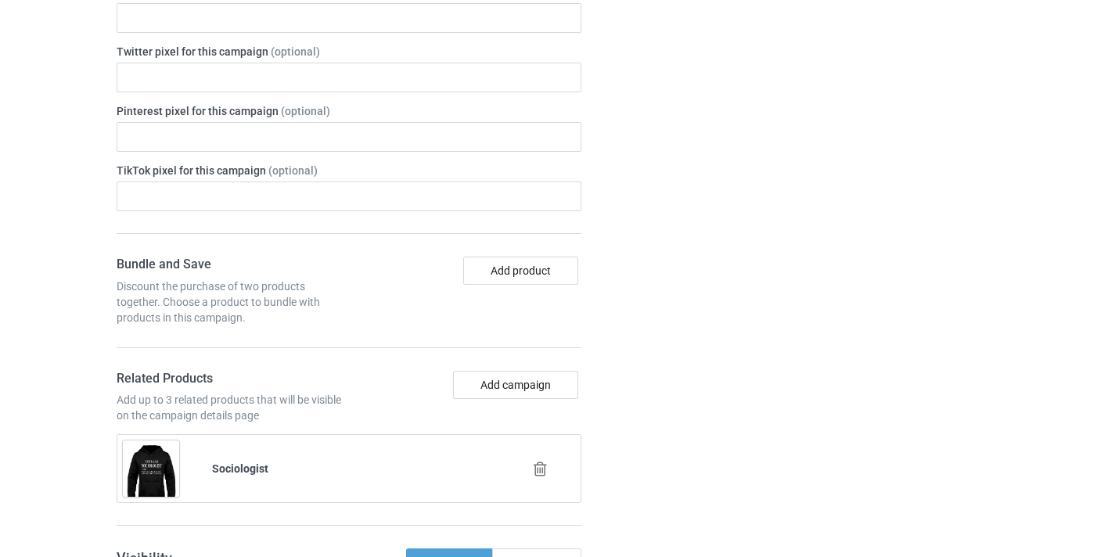
scroll to position [944, 0]
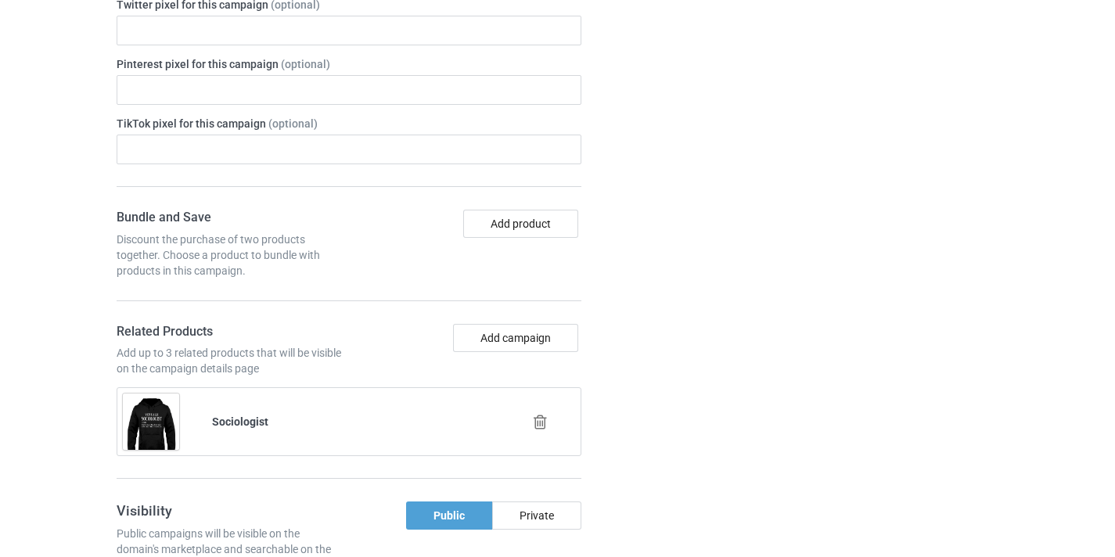
click at [544, 423] on icon at bounding box center [541, 422] width 20 height 16
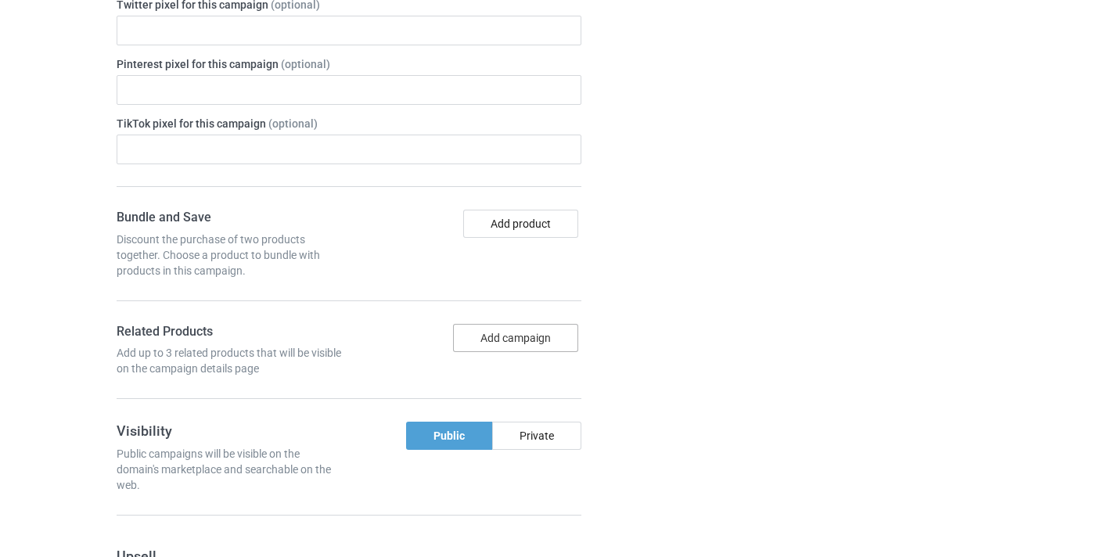
click at [549, 336] on button "Add campaign" at bounding box center [515, 338] width 125 height 28
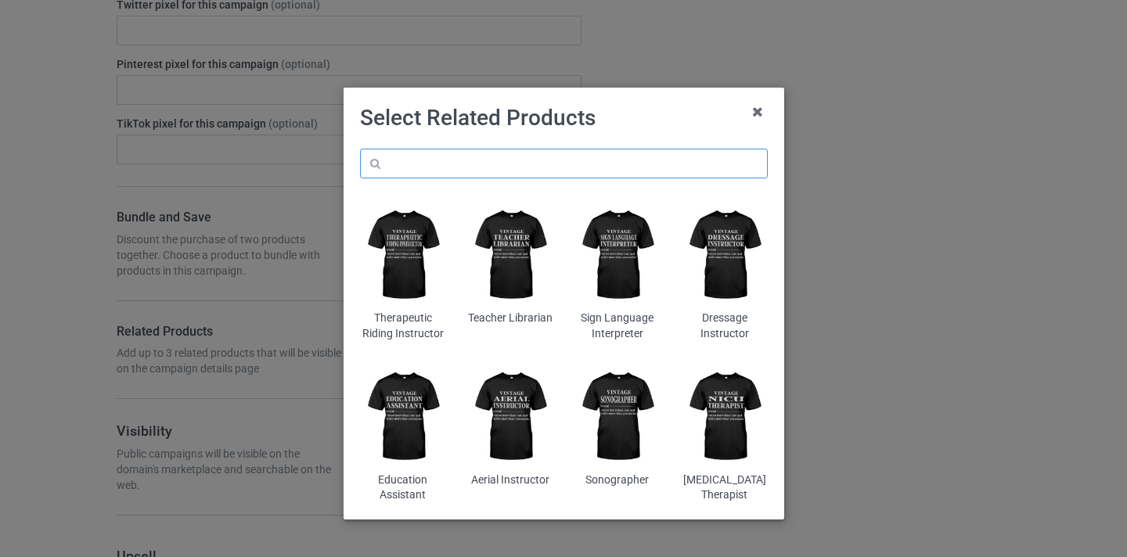
click at [607, 160] on input "text" at bounding box center [564, 164] width 408 height 30
paste input "Herbalist"
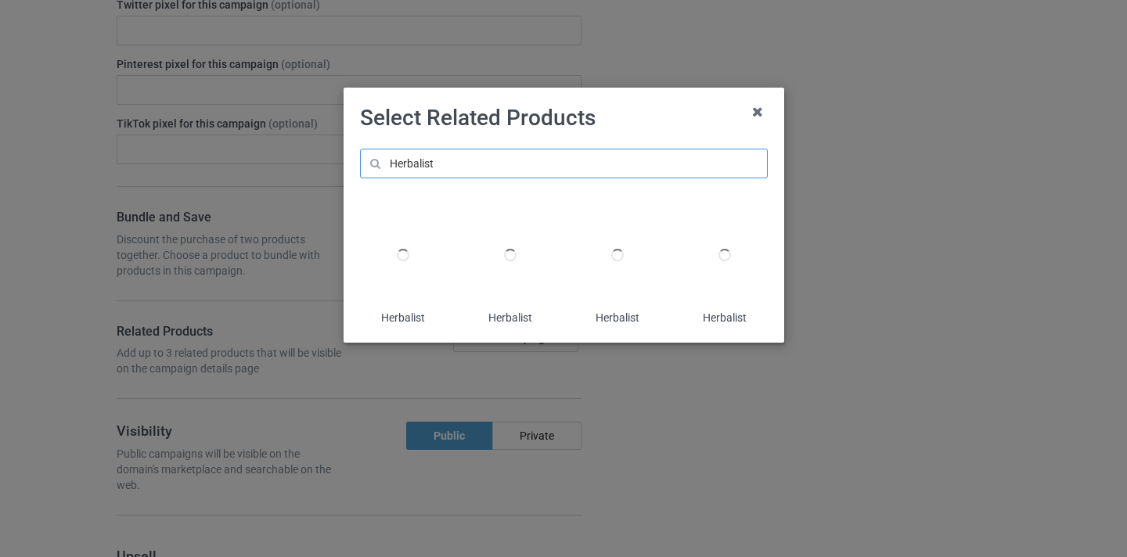
type input "Herbalist"
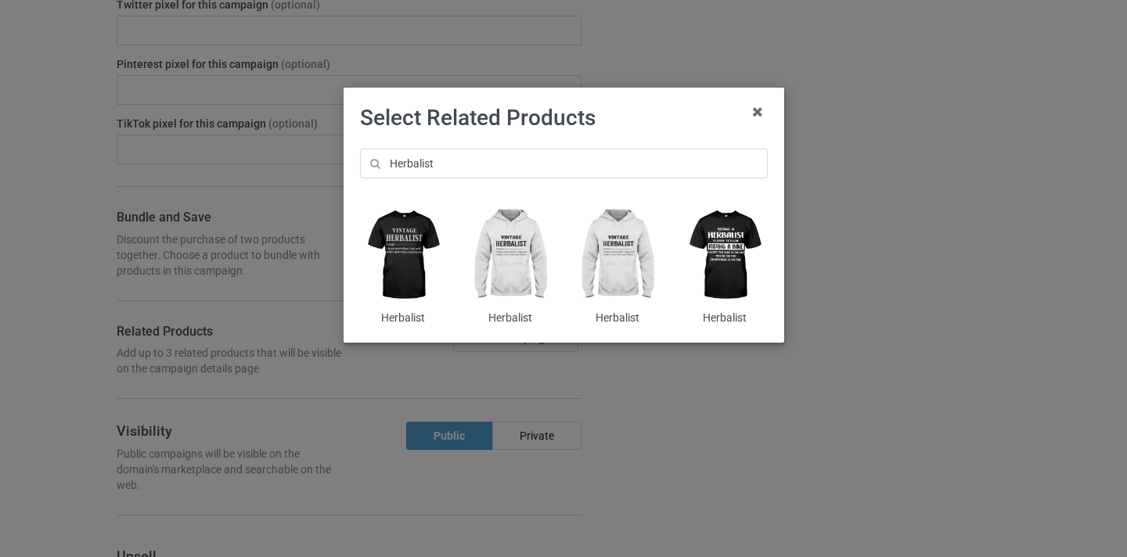
click at [428, 226] on img at bounding box center [402, 255] width 85 height 106
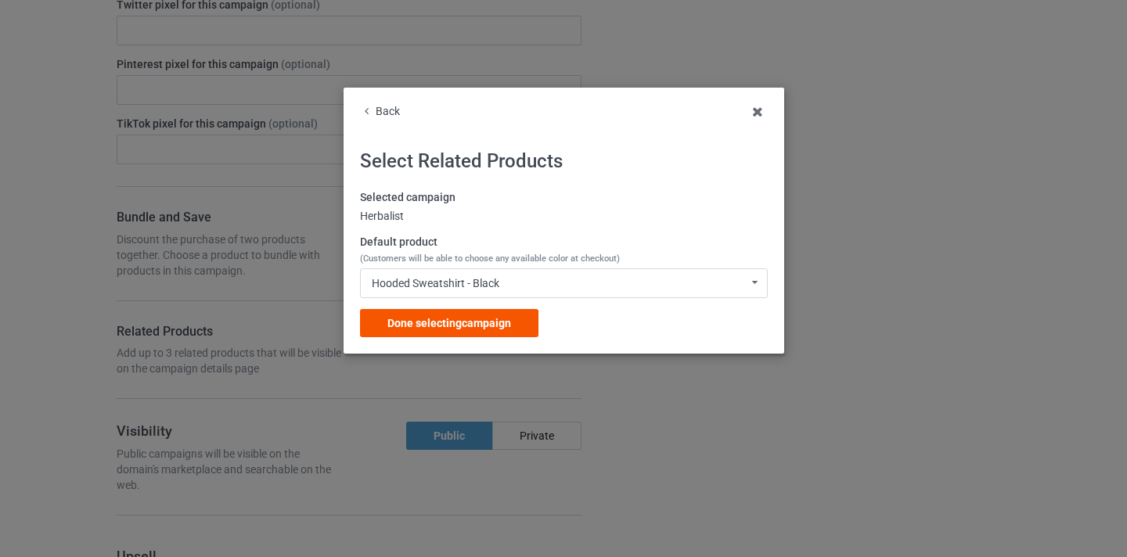
click at [492, 317] on span "Done selecting campaign" at bounding box center [449, 323] width 124 height 13
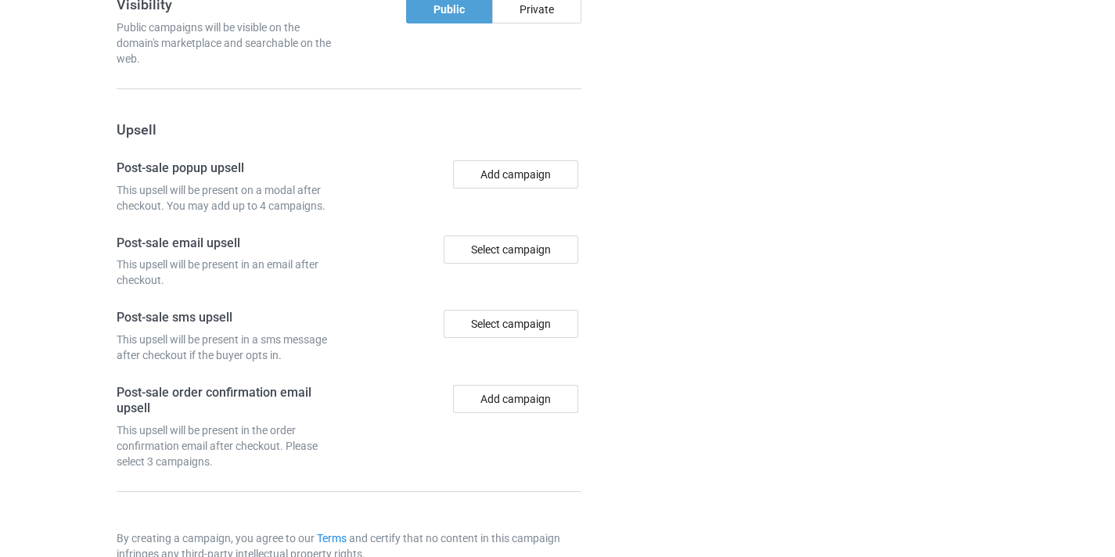
scroll to position [1531, 0]
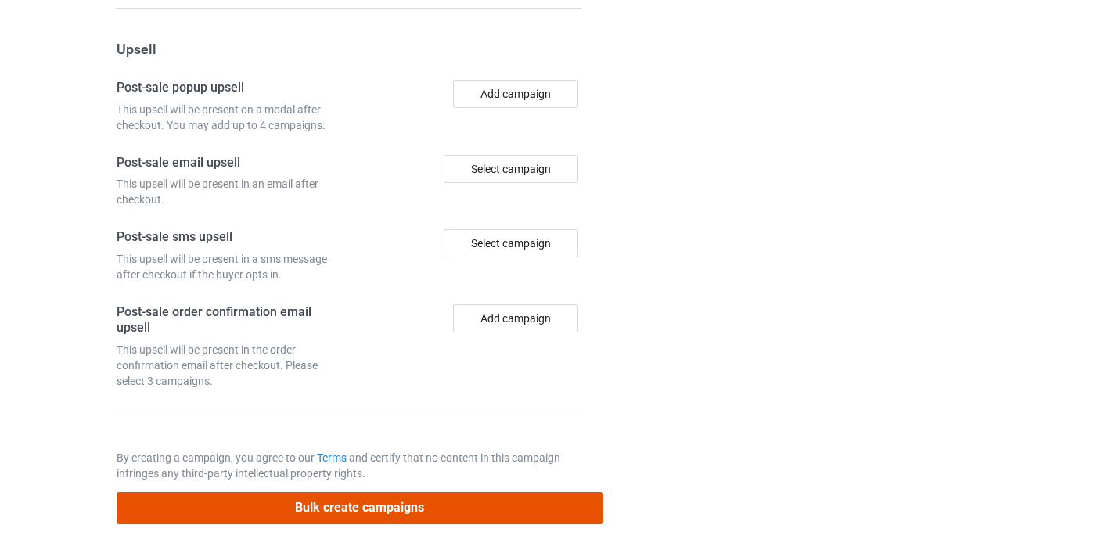
click at [531, 514] on button "Bulk create campaigns" at bounding box center [360, 508] width 487 height 32
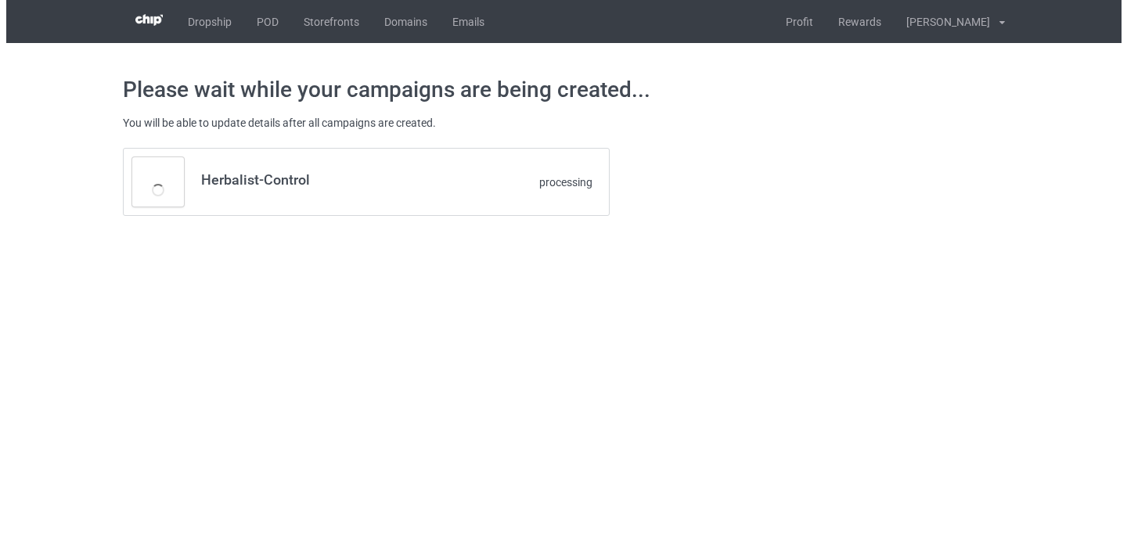
scroll to position [0, 0]
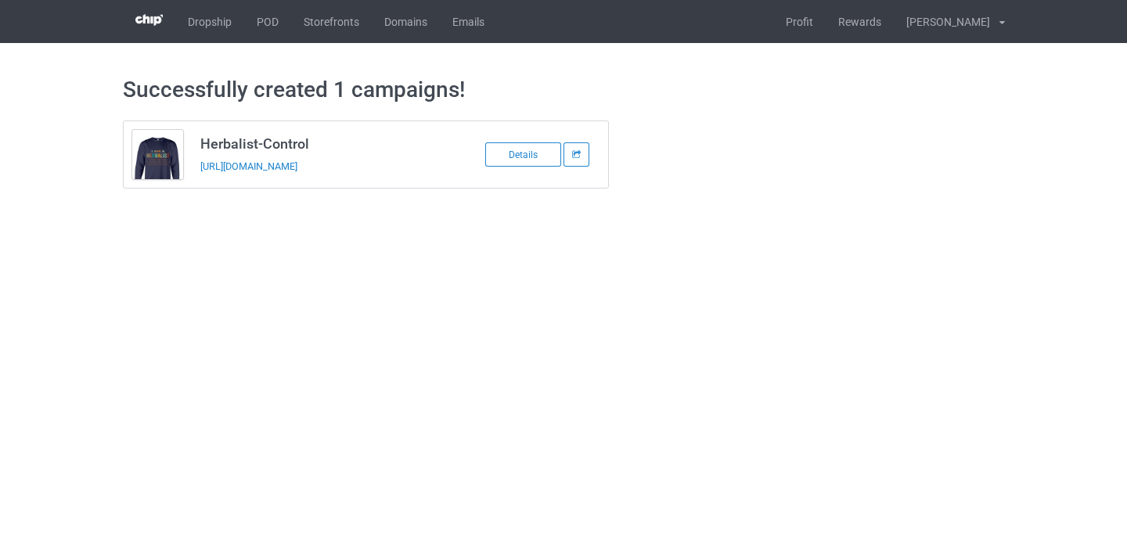
drag, startPoint x: 353, startPoint y: 160, endPoint x: 328, endPoint y: 168, distance: 26.5
click at [265, 23] on link "POD" at bounding box center [267, 21] width 47 height 43
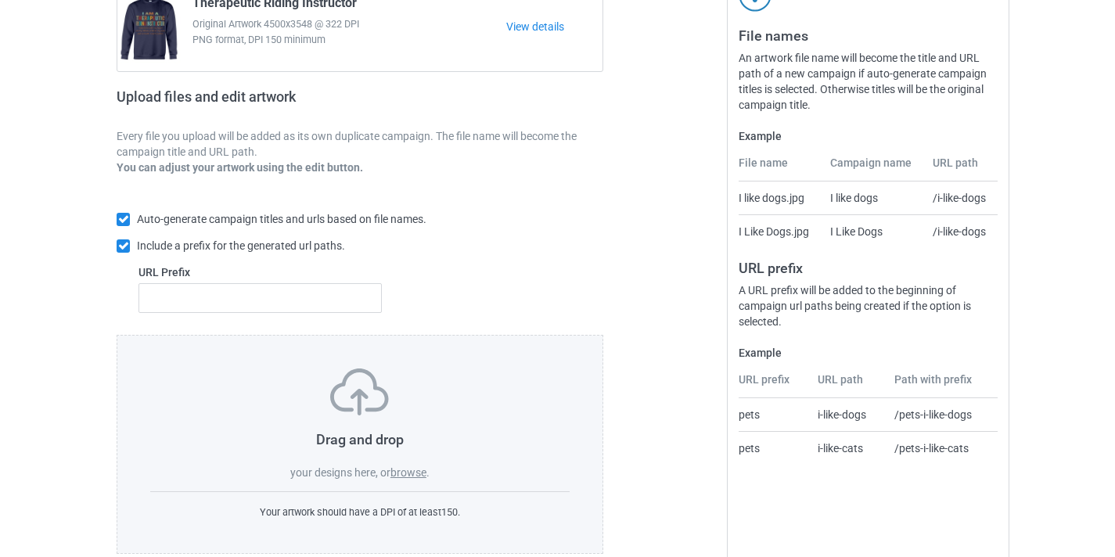
scroll to position [205, 0]
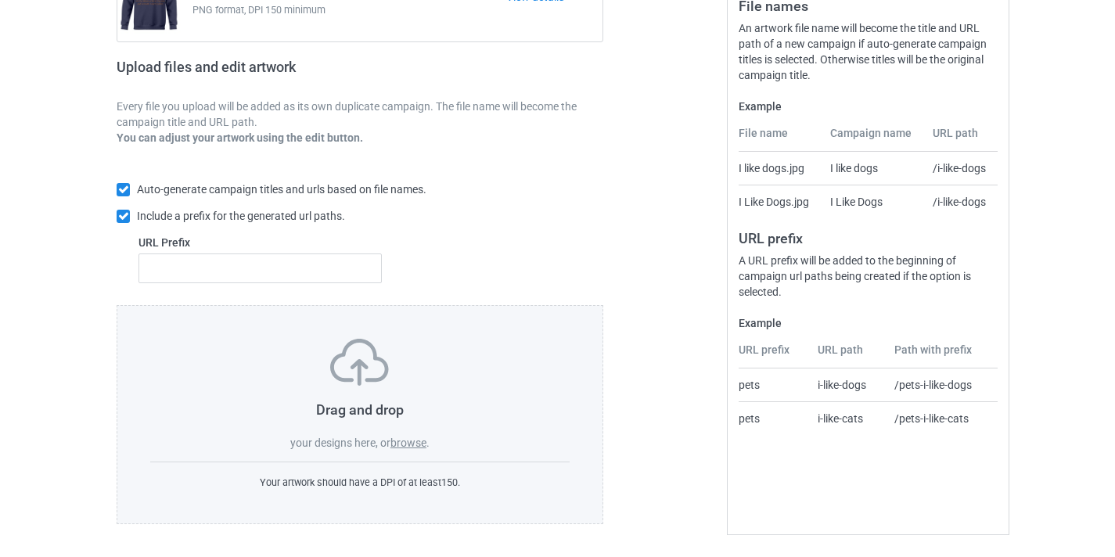
click at [409, 437] on label "browse" at bounding box center [409, 443] width 36 height 13
click at [0, 0] on input "browse" at bounding box center [0, 0] width 0 height 0
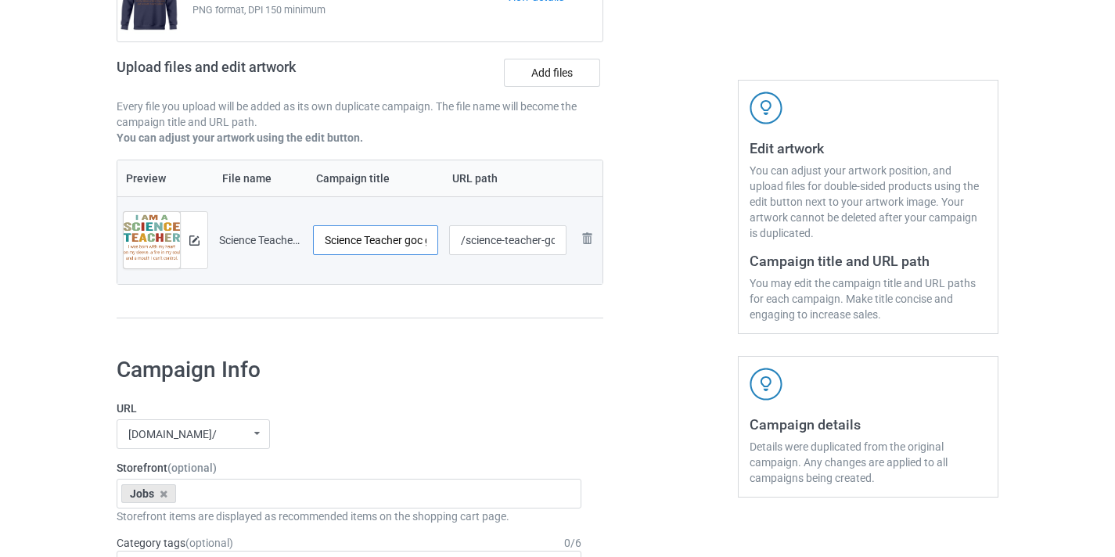
click at [403, 242] on input "Science Teacher goc goc-Control" at bounding box center [375, 240] width 125 height 30
click at [413, 240] on input "Science Teacher goc goc-Control" at bounding box center [375, 240] width 125 height 30
drag, startPoint x: 413, startPoint y: 240, endPoint x: 584, endPoint y: 258, distance: 171.6
click at [585, 258] on tr "Preview and edit artwork Science Teacher goc goc-Control.png Science Teacher go…" at bounding box center [359, 240] width 485 height 88
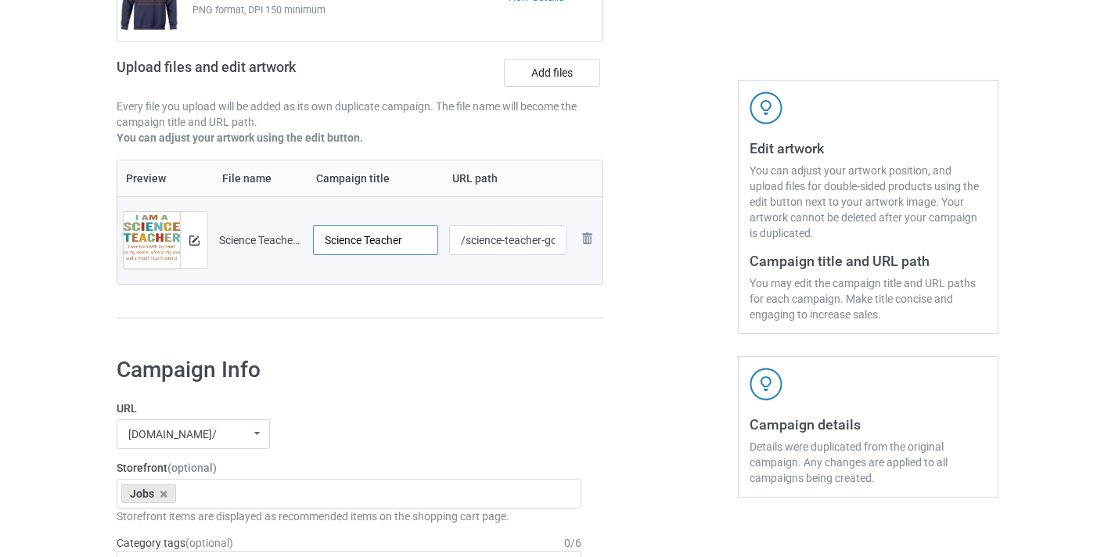
scroll to position [0, 0]
type input "Science Teacher"
click at [549, 240] on input "/science-teacher-goc-goc-control" at bounding box center [508, 240] width 118 height 30
drag, startPoint x: 549, startPoint y: 240, endPoint x: 653, endPoint y: 247, distance: 104.4
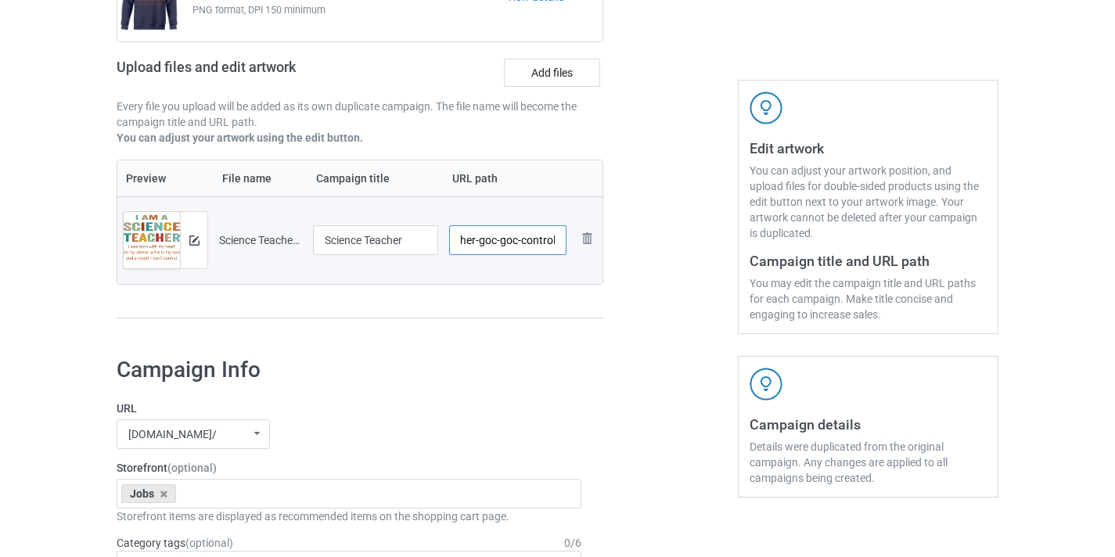
click at [653, 247] on div "Campaign to duplicate Therapeutic Riding Instructor Original Artwork 4500x3548 …" at bounding box center [558, 125] width 904 height 441
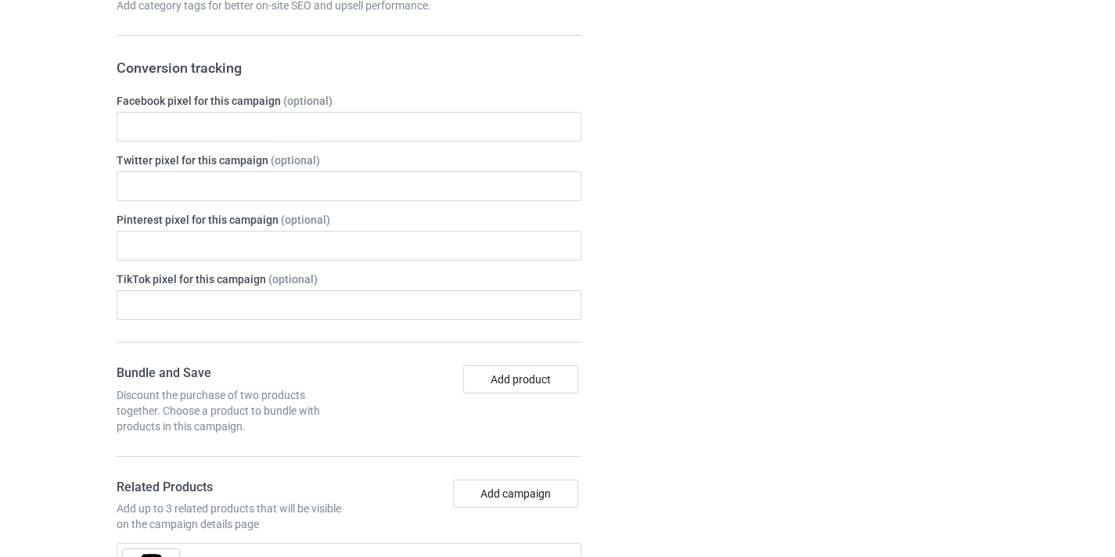
scroll to position [931, 0]
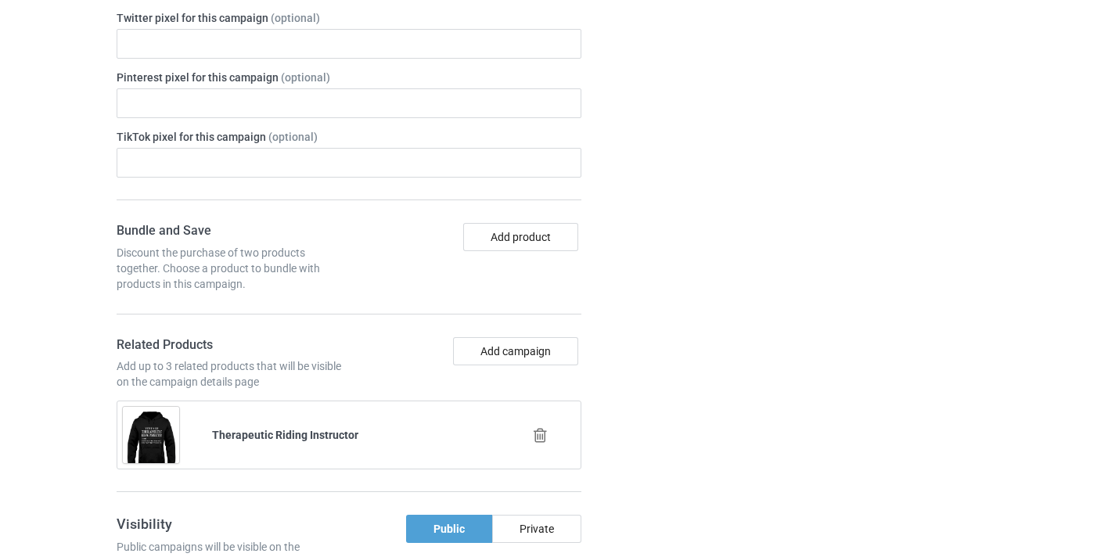
type input "/science-teacher10"
click at [541, 448] on div at bounding box center [541, 435] width 89 height 39
click at [541, 438] on icon at bounding box center [541, 435] width 20 height 16
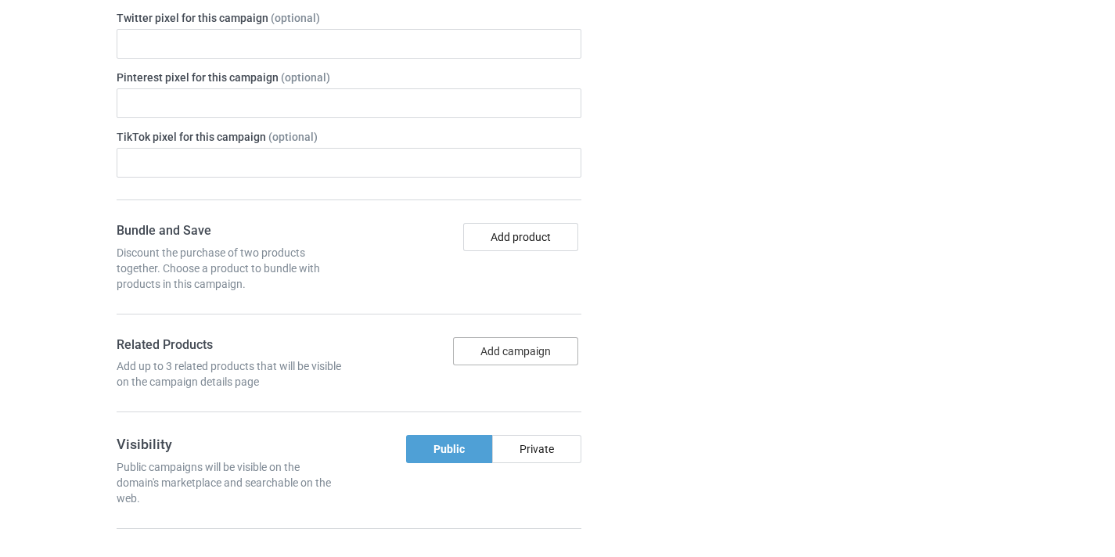
click at [534, 345] on button "Add campaign" at bounding box center [515, 351] width 125 height 28
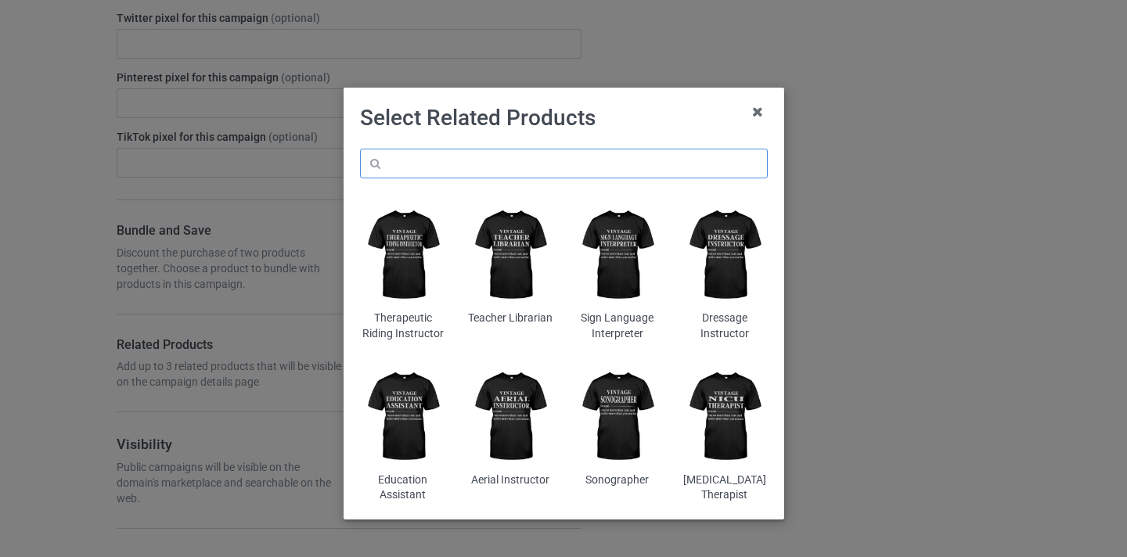
click at [571, 168] on input "text" at bounding box center [564, 164] width 408 height 30
paste input "Science Teacher"
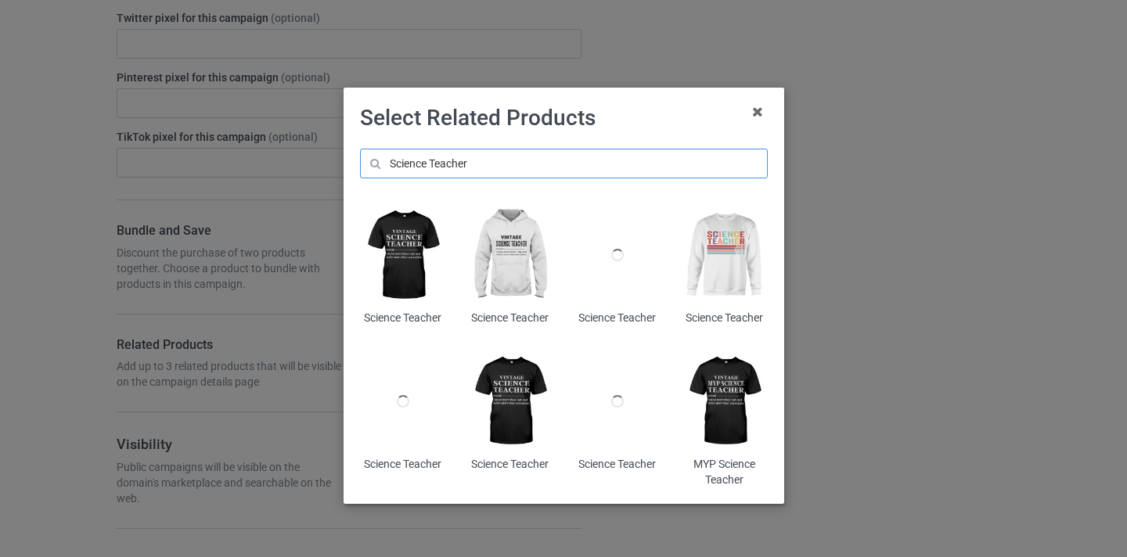
type input "Science Teacher"
click at [753, 254] on img at bounding box center [724, 255] width 85 height 106
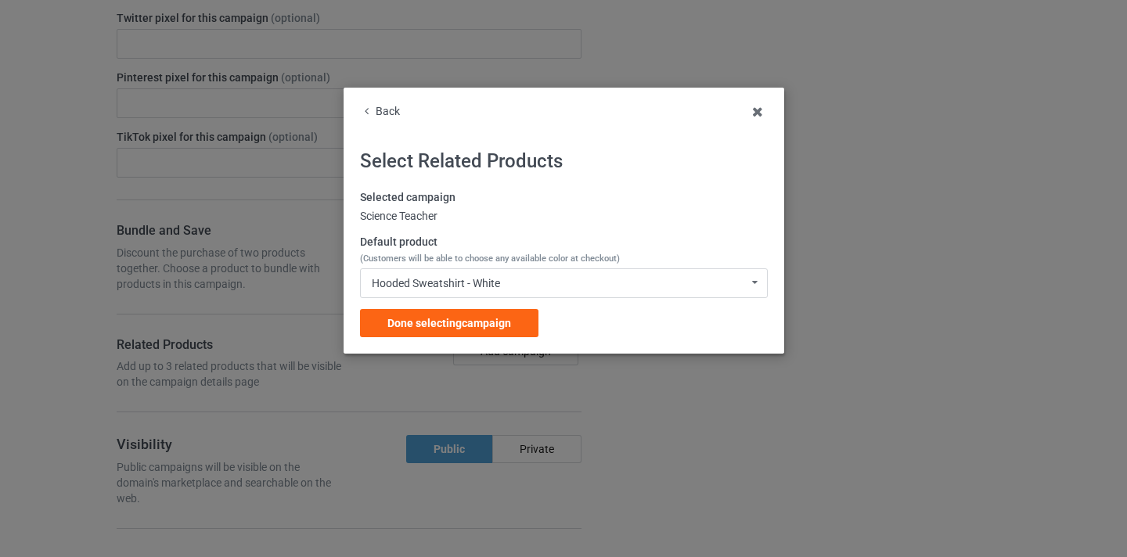
click at [514, 308] on div "Selected campaign Science Teacher Default product (Customers will be able to ch…" at bounding box center [564, 263] width 408 height 147
click at [515, 316] on div "Done selecting campaign" at bounding box center [449, 323] width 178 height 28
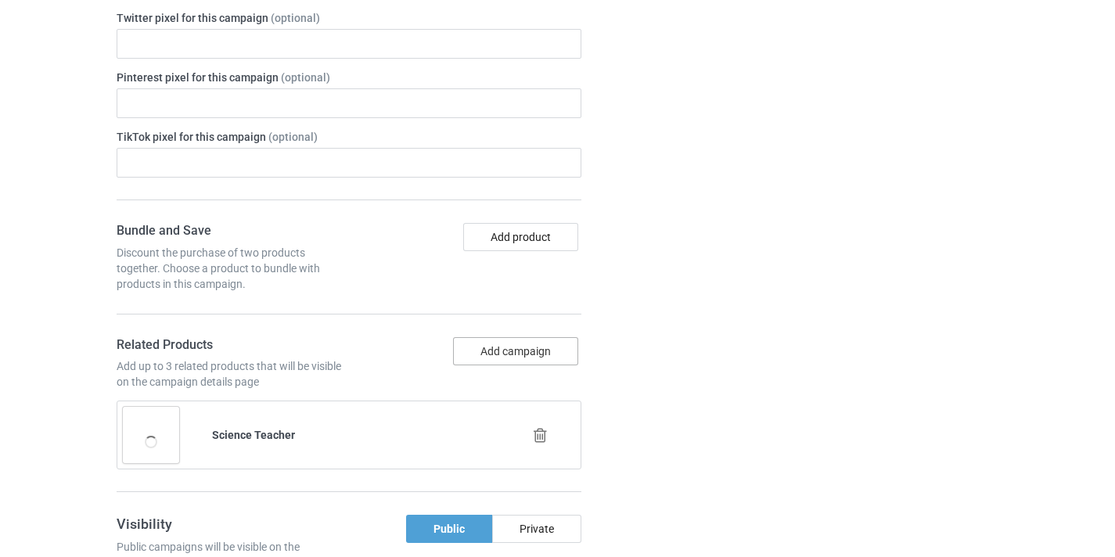
click at [543, 344] on button "Add campaign" at bounding box center [515, 351] width 125 height 28
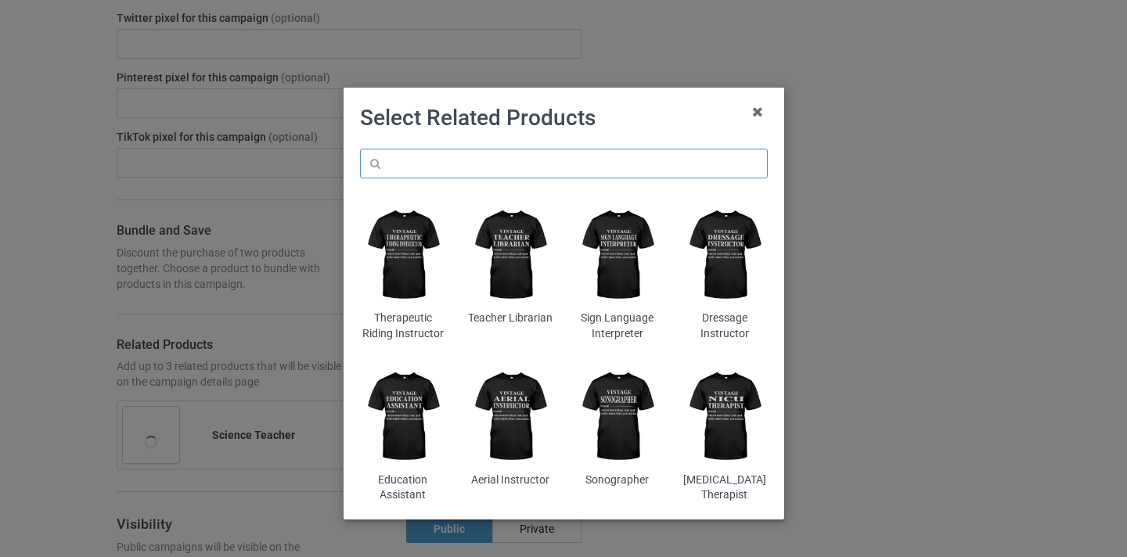
click at [511, 160] on input "text" at bounding box center [564, 164] width 408 height 30
paste input "Science Teacher"
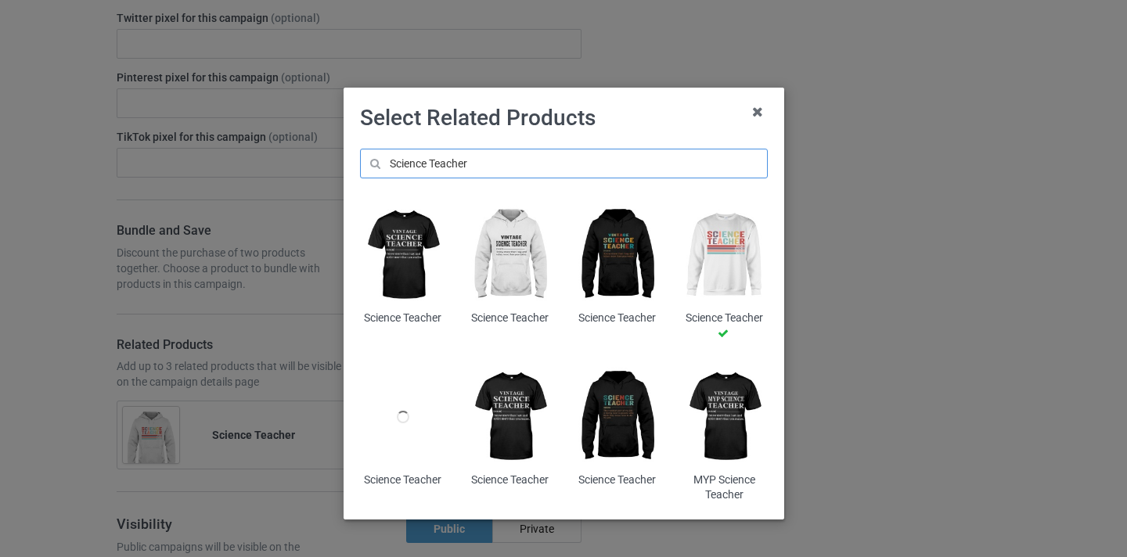
type input "Science Teacher"
click at [415, 236] on img at bounding box center [402, 255] width 85 height 106
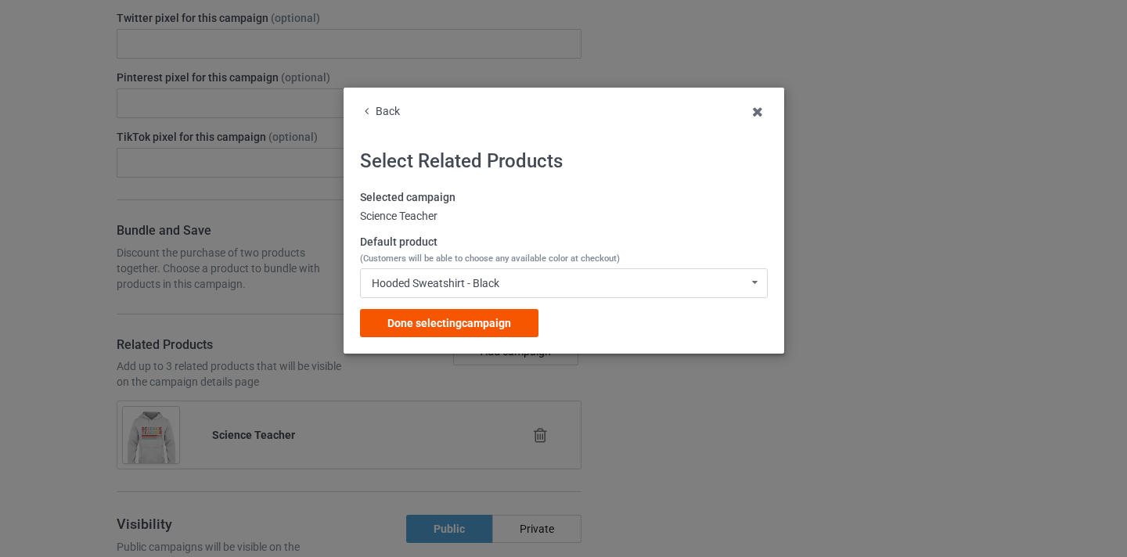
click at [469, 321] on span "Done selecting campaign" at bounding box center [449, 323] width 124 height 13
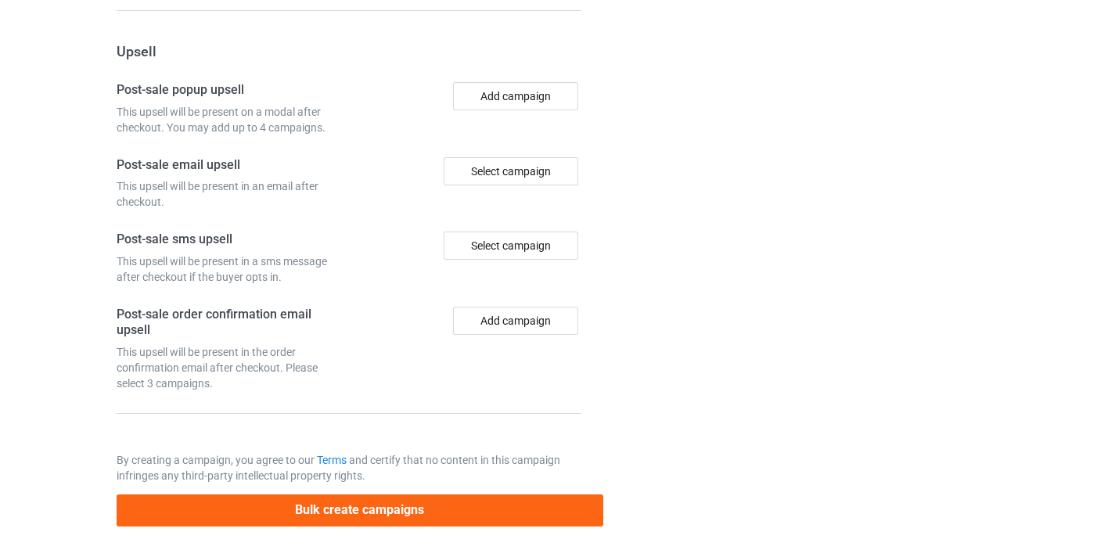
scroll to position [1605, 0]
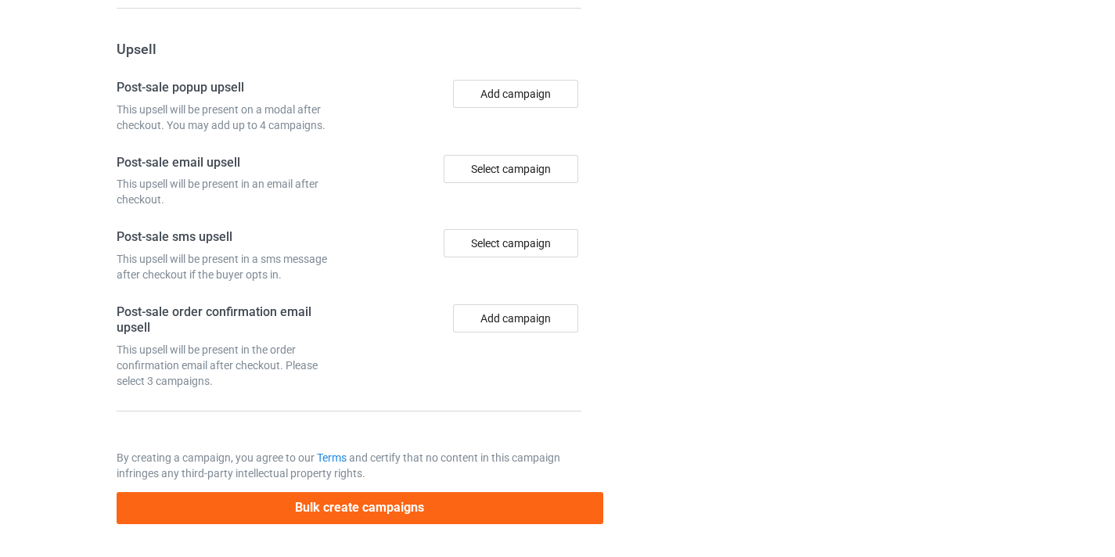
click at [440, 485] on div "Bulk create campaigns" at bounding box center [360, 502] width 487 height 43
click at [440, 488] on div "Bulk create campaigns" at bounding box center [360, 502] width 487 height 43
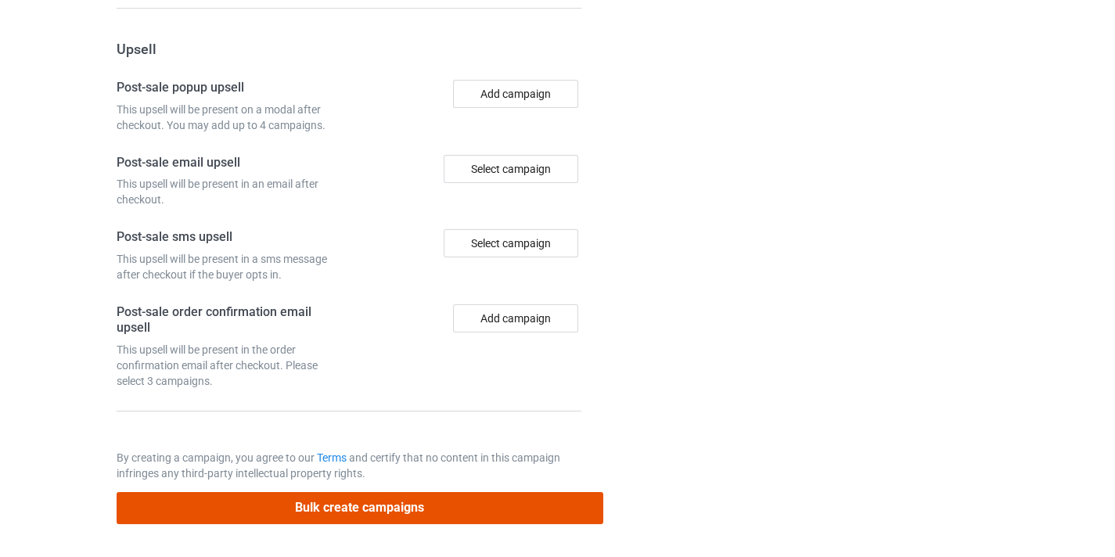
click at [439, 497] on button "Bulk create campaigns" at bounding box center [360, 508] width 487 height 32
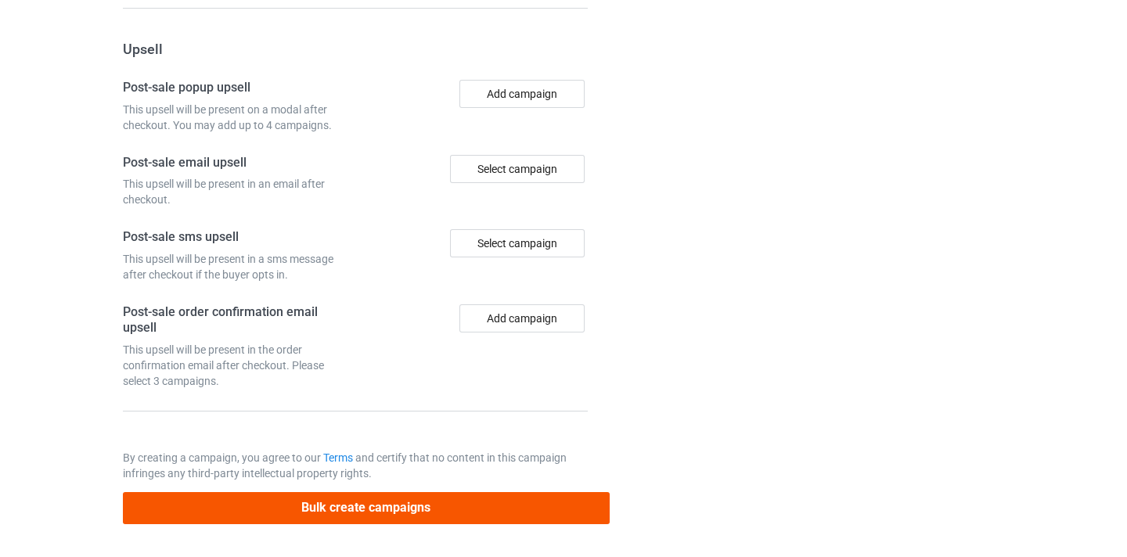
scroll to position [0, 0]
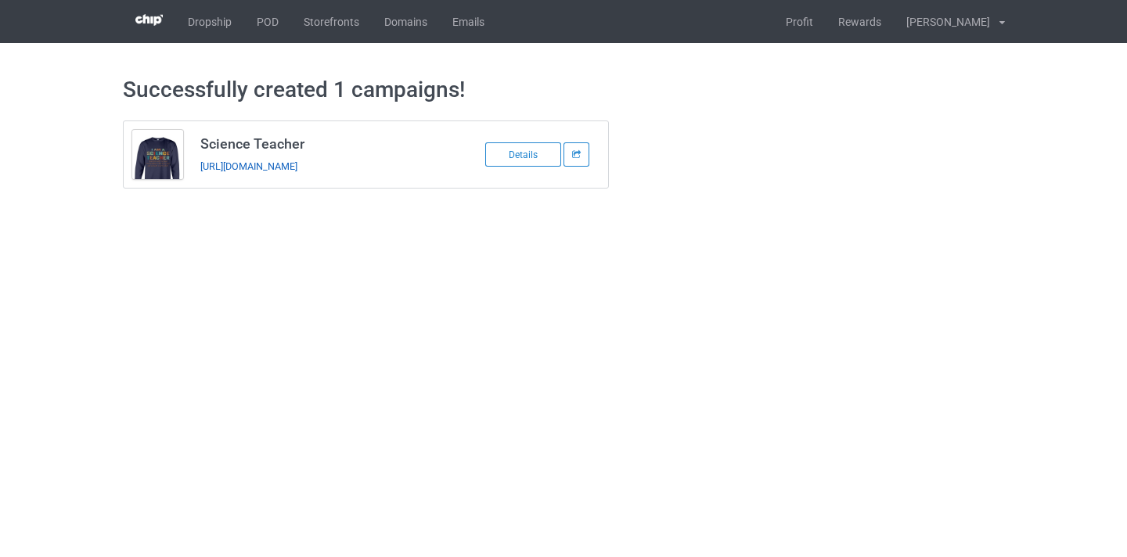
drag, startPoint x: 362, startPoint y: 155, endPoint x: 364, endPoint y: 163, distance: 8.2
click at [362, 156] on td "Science Teacher [URL][DOMAIN_NAME]" at bounding box center [324, 154] width 265 height 67
click at [297, 168] on link "[URL][DOMAIN_NAME]" at bounding box center [248, 166] width 97 height 12
